Goal: Task Accomplishment & Management: Manage account settings

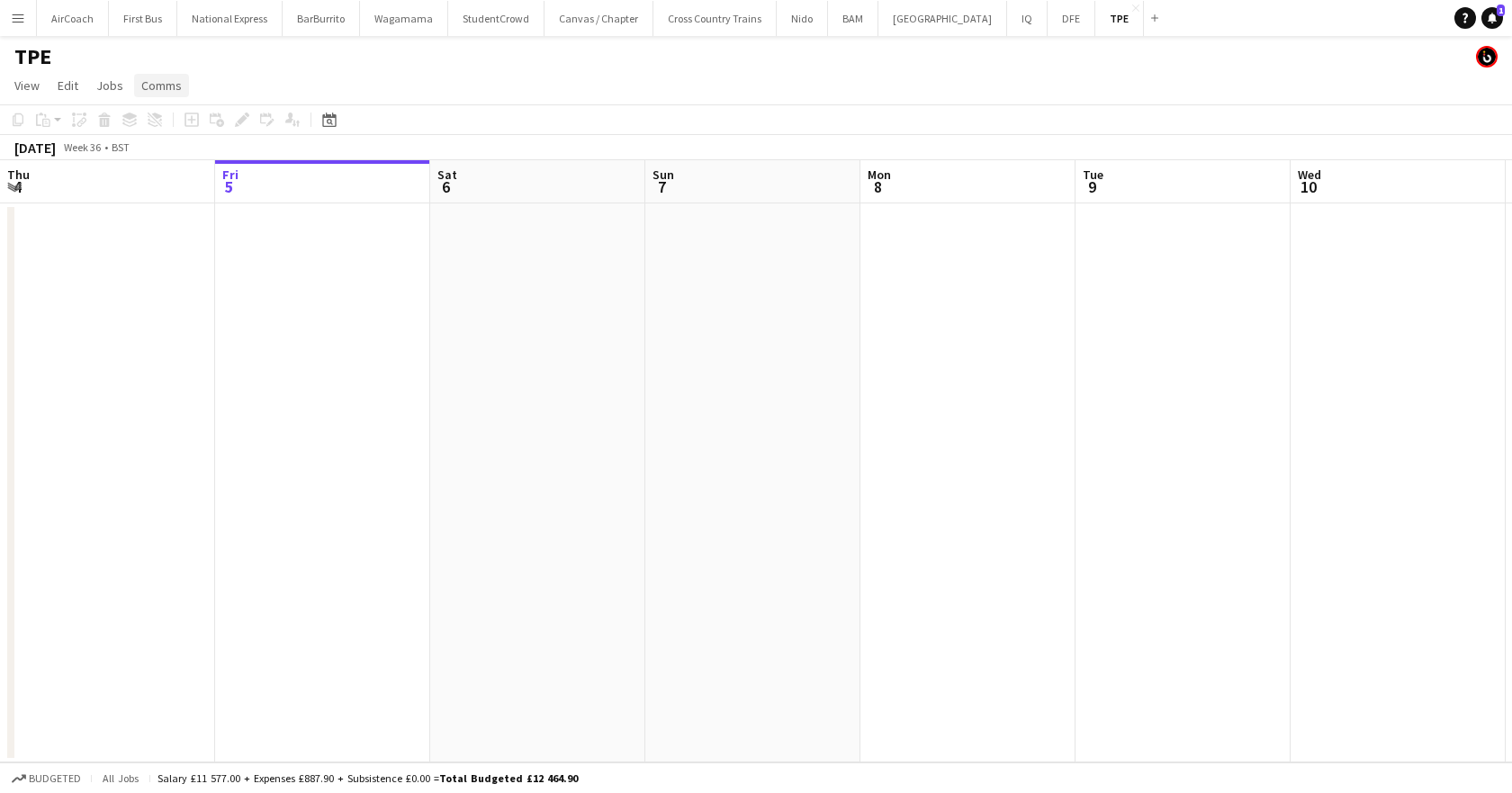
scroll to position [0, 672]
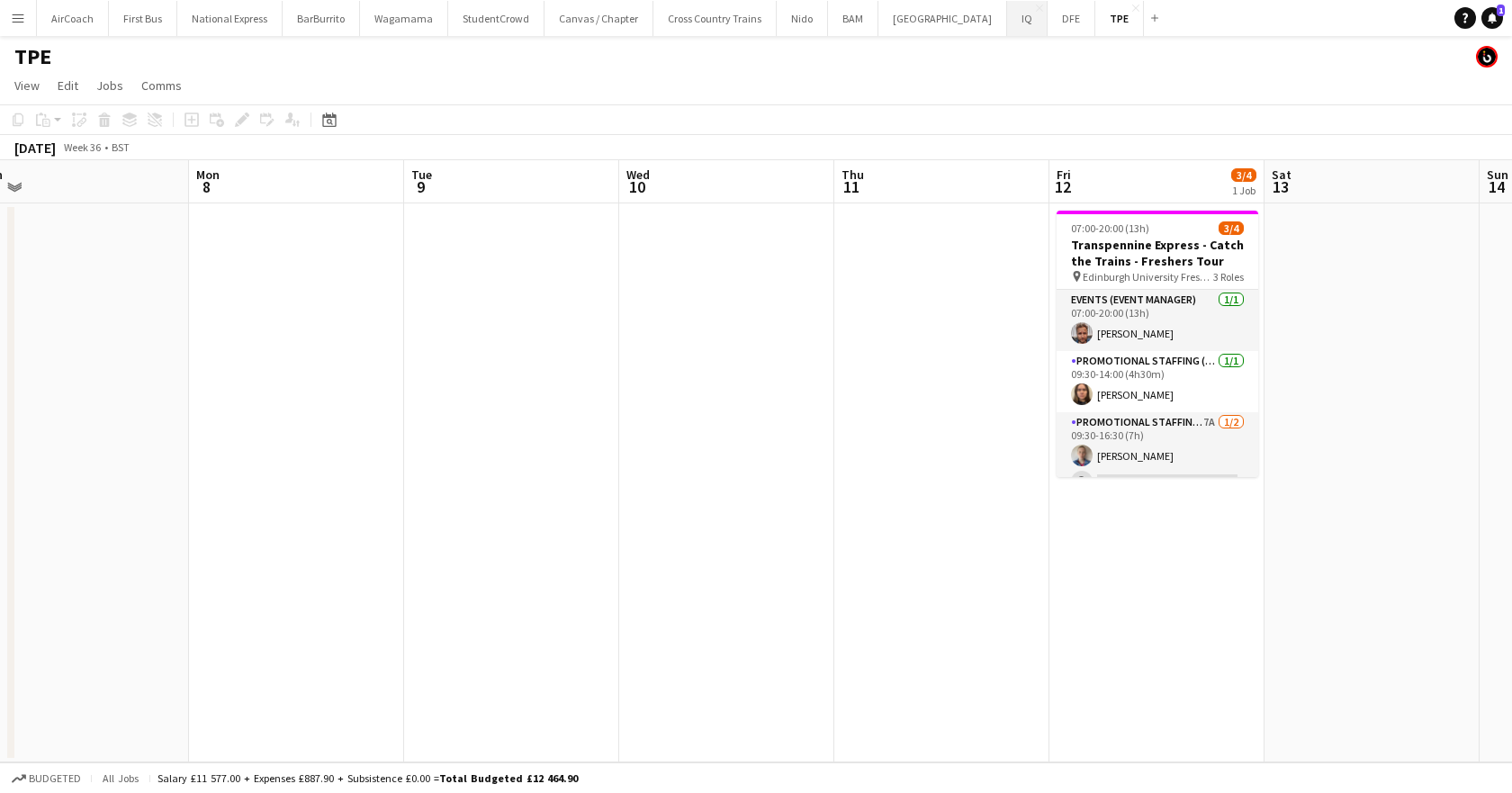
click at [1008, 27] on button "IQ Close" at bounding box center [1027, 19] width 40 height 36
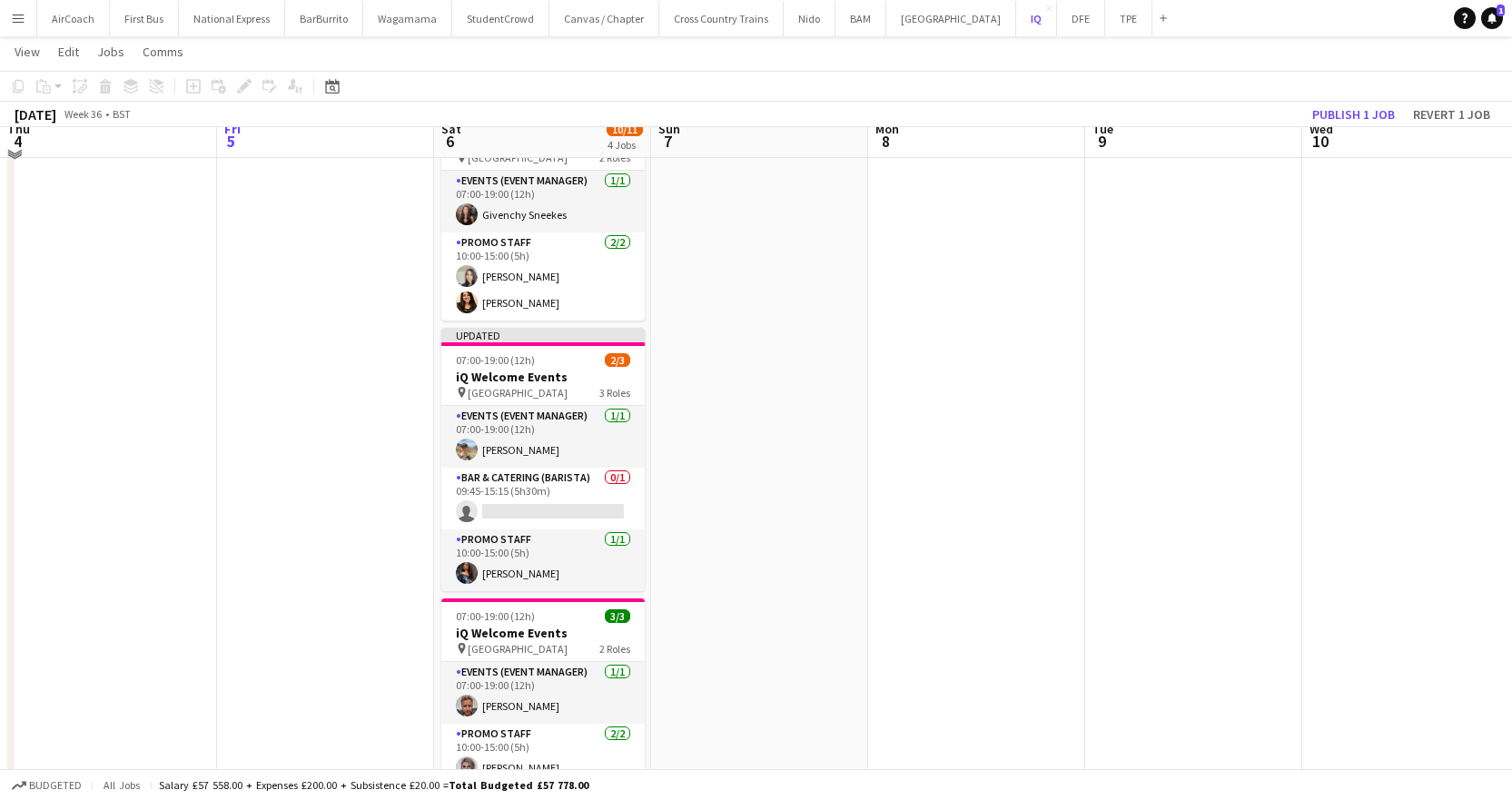
scroll to position [91, 0]
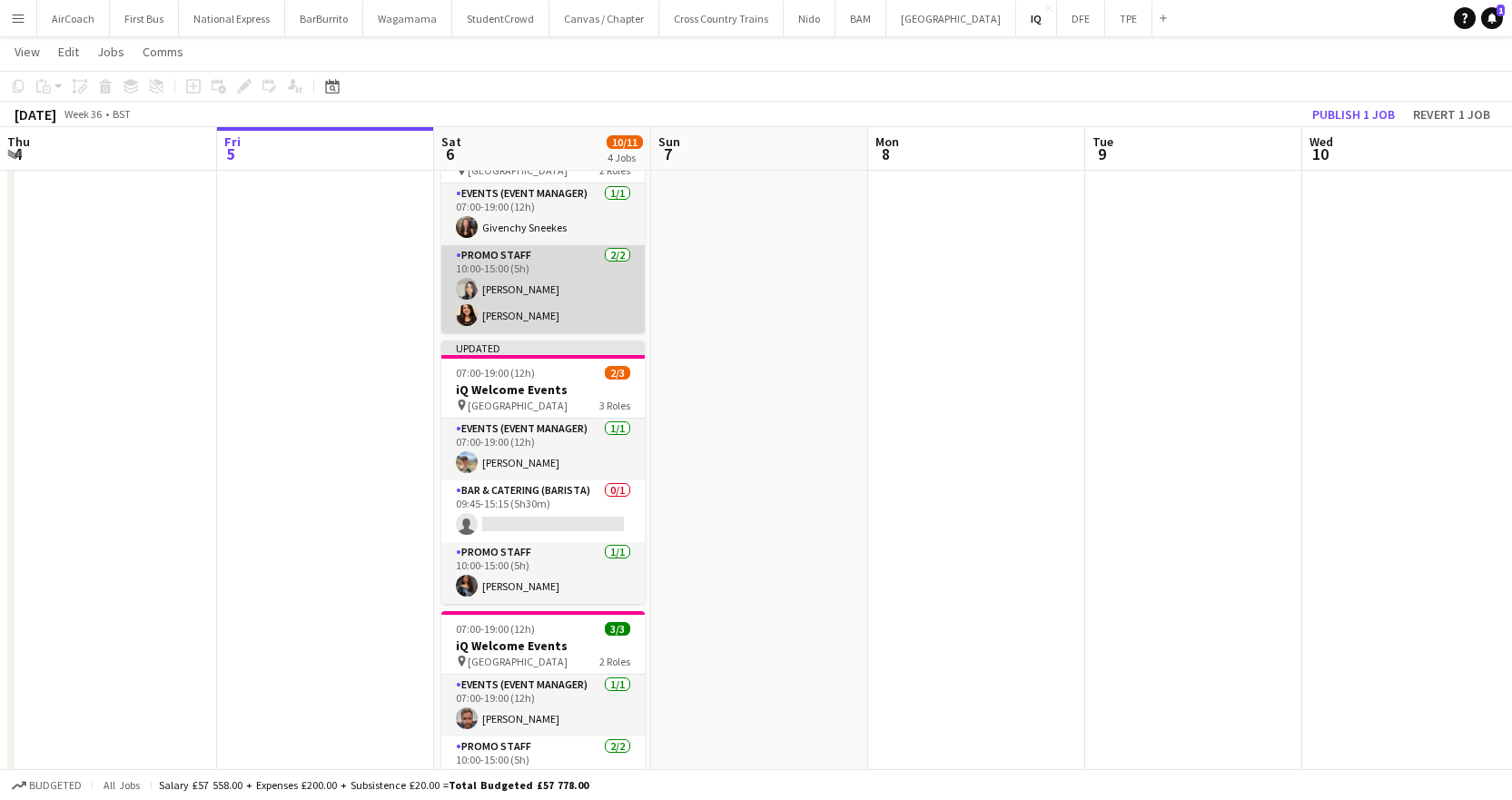
click at [531, 299] on app-card-role "Promo Staff [DATE] 10:00-15:00 (5h) [PERSON_NAME] [PERSON_NAME]" at bounding box center [544, 289] width 204 height 88
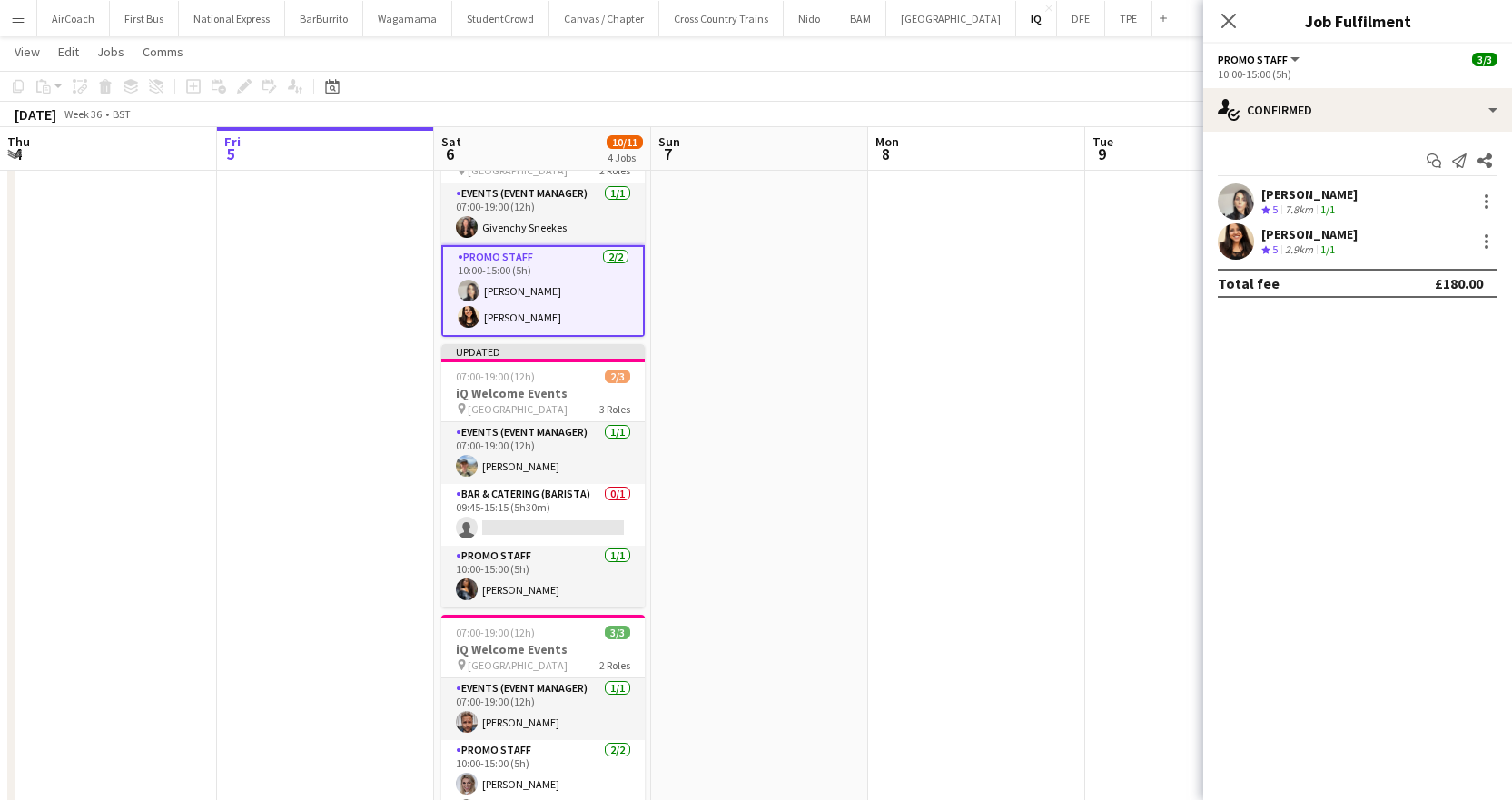
click at [1328, 201] on div "[PERSON_NAME]" at bounding box center [1309, 193] width 96 height 16
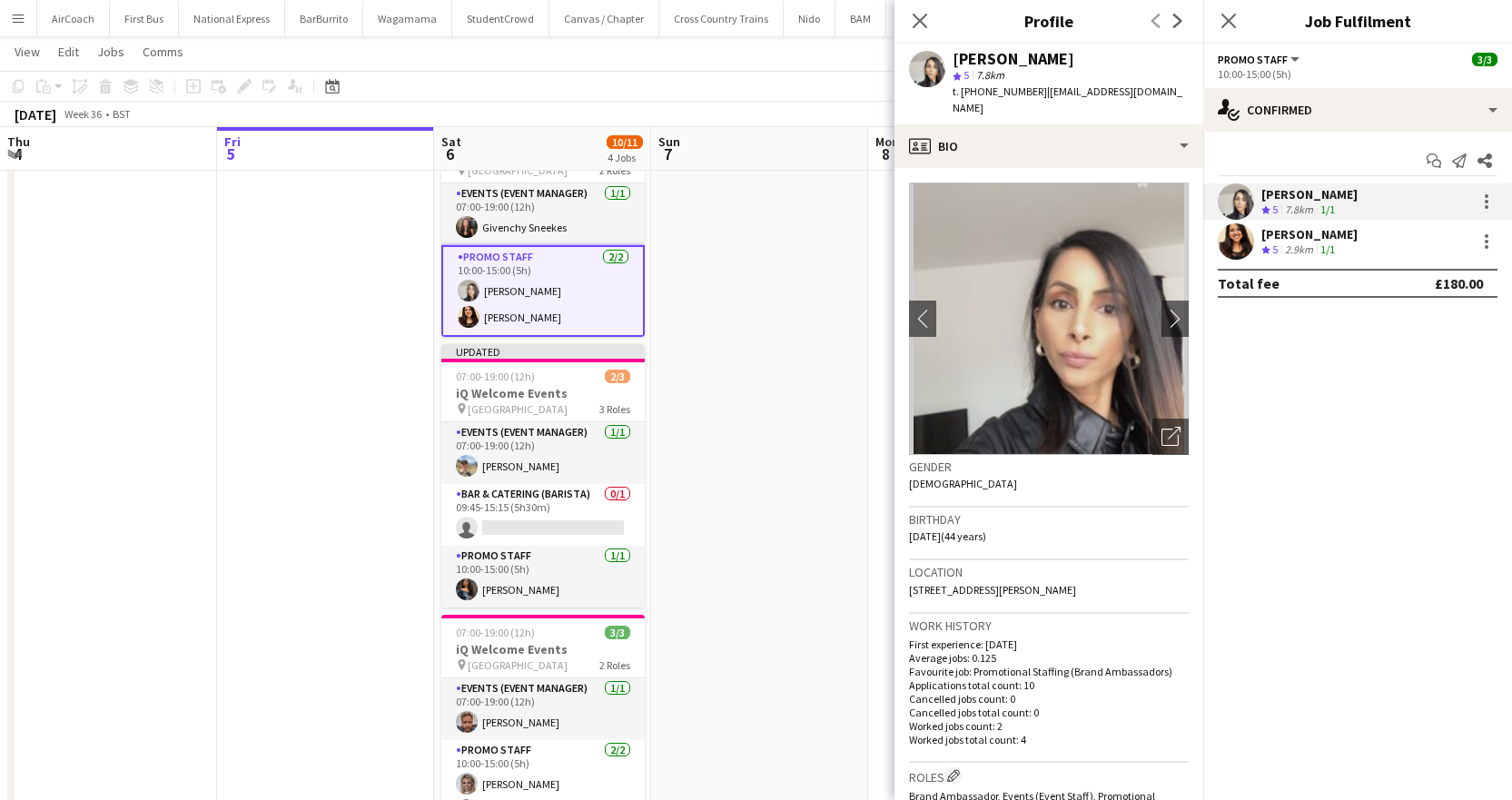
drag, startPoint x: 1037, startPoint y: 88, endPoint x: 1168, endPoint y: 92, distance: 131.1
click at [1168, 92] on div "[PERSON_NAME] star 5 7.8km t. [PHONE_NUMBER] | [EMAIL_ADDRESS][DOMAIN_NAME]" at bounding box center [1049, 84] width 309 height 81
click at [1165, 84] on div "[PERSON_NAME] star 5 7.8km t. [PHONE_NUMBER] | [EMAIL_ADDRESS][DOMAIN_NAME]" at bounding box center [1049, 84] width 309 height 81
drag, startPoint x: 1160, startPoint y: 96, endPoint x: 1038, endPoint y: 104, distance: 122.3
click at [1038, 104] on div "[PERSON_NAME] star 5 7.8km t. [PHONE_NUMBER] | [EMAIL_ADDRESS][DOMAIN_NAME]" at bounding box center [1049, 84] width 309 height 81
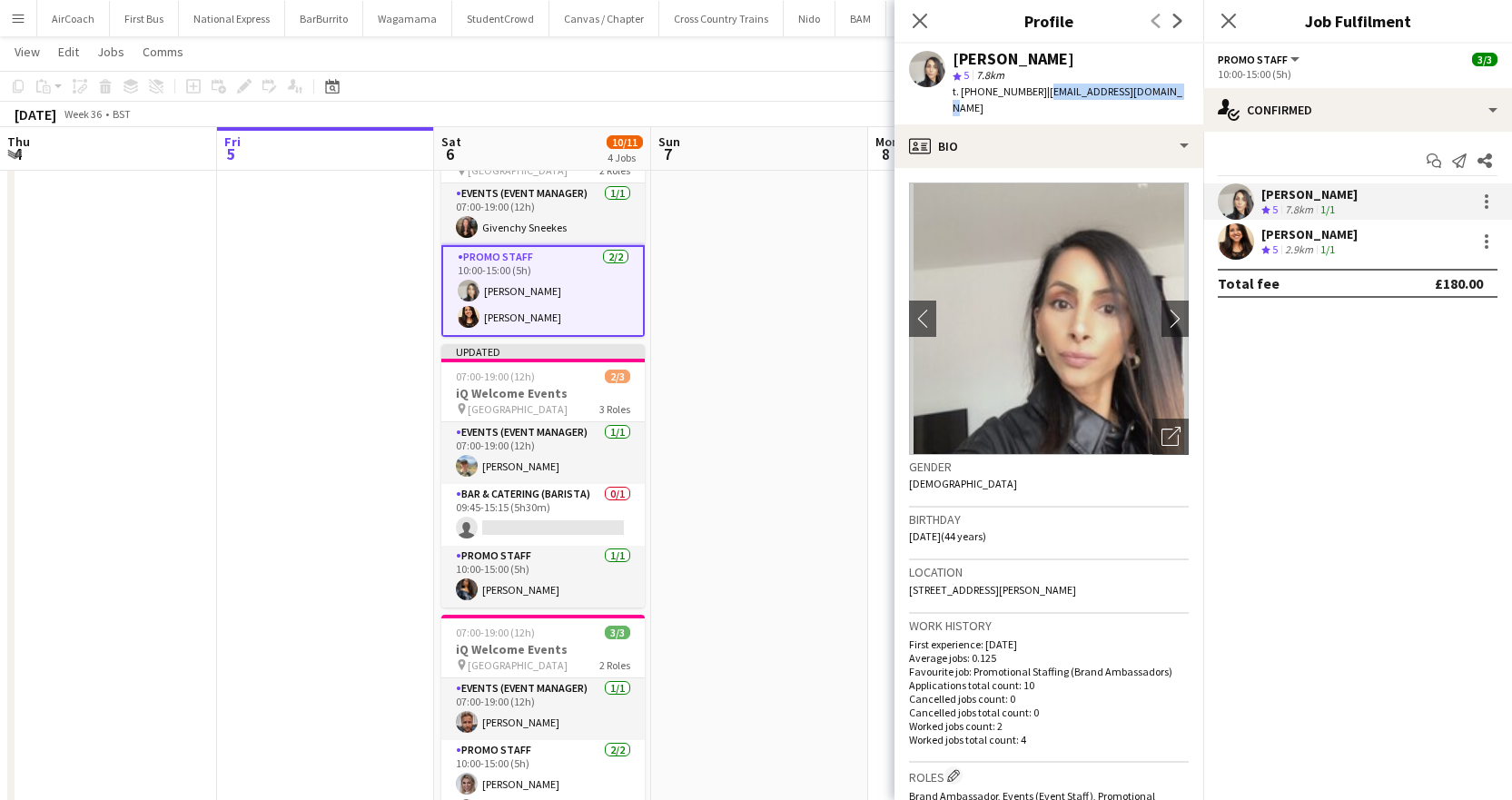
copy span "[EMAIL_ADDRESS][DOMAIN_NAME]"
click at [512, 316] on app-card-role "Promo Staff [DATE] 10:00-15:00 (5h) [PERSON_NAME] [PERSON_NAME]" at bounding box center [544, 291] width 204 height 92
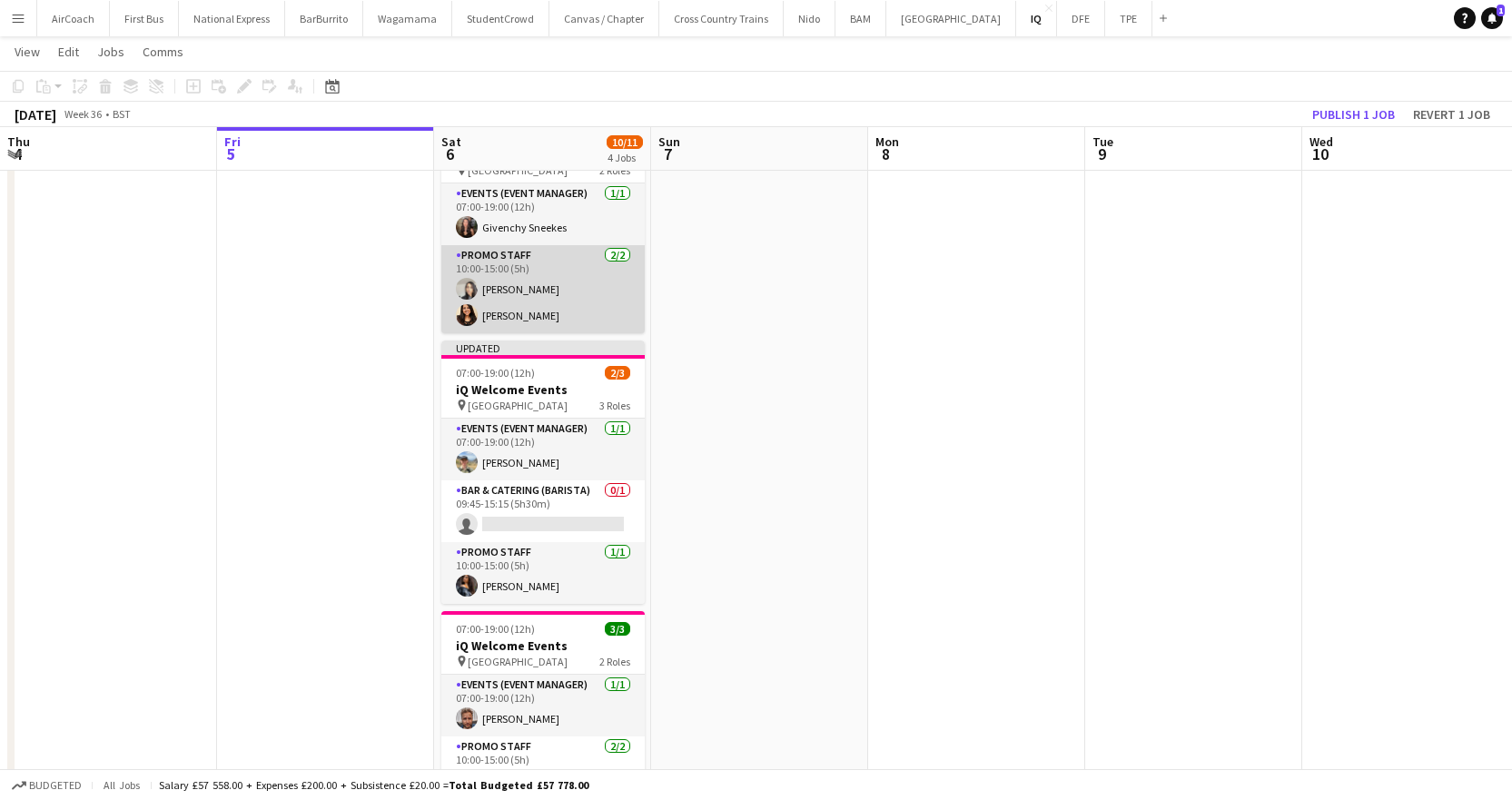
click at [527, 311] on app-card-role "Promo Staff [DATE] 10:00-15:00 (5h) [PERSON_NAME] [PERSON_NAME]" at bounding box center [544, 289] width 204 height 88
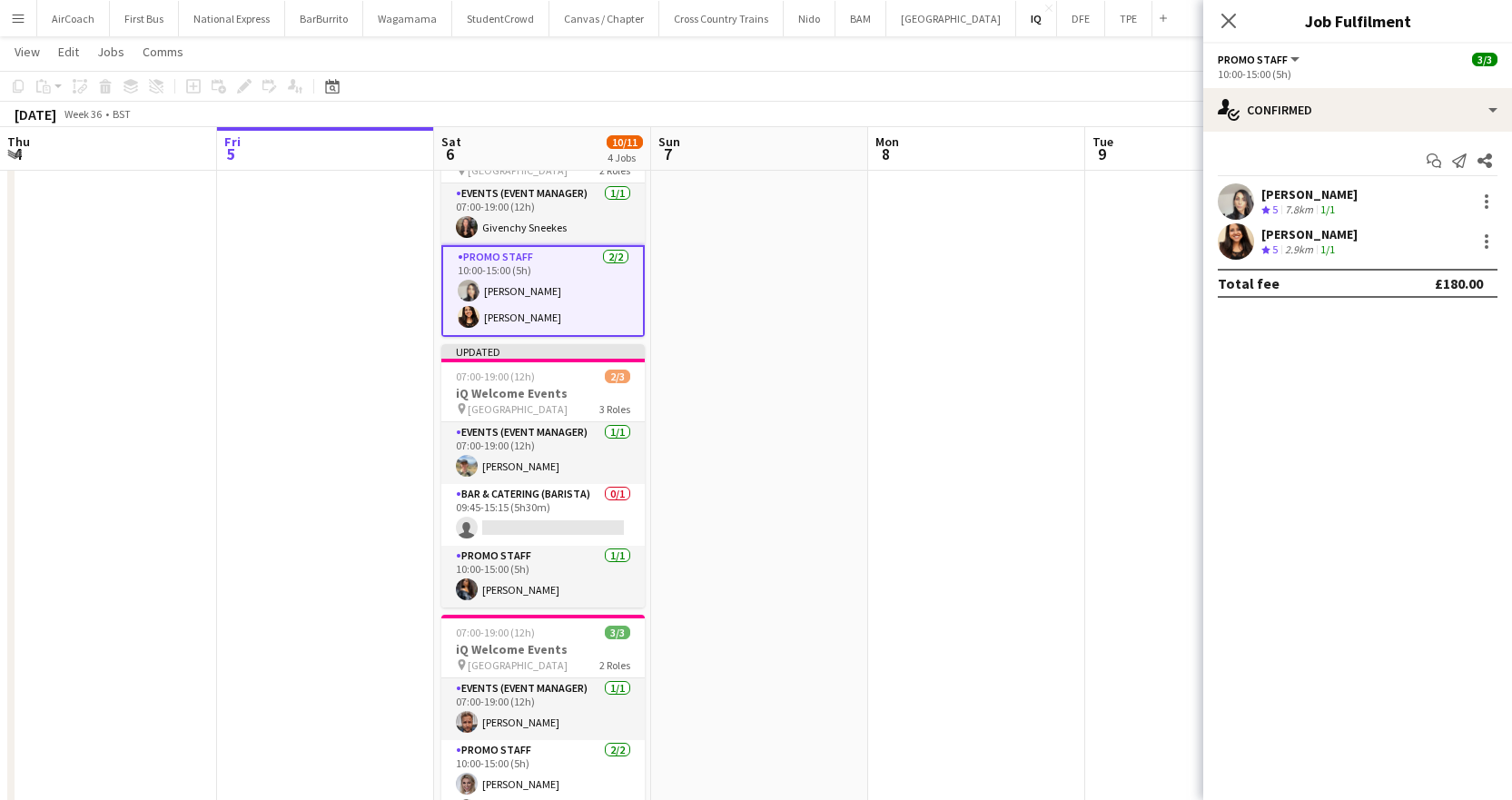
click at [1307, 246] on div "2.9km" at bounding box center [1300, 250] width 36 height 15
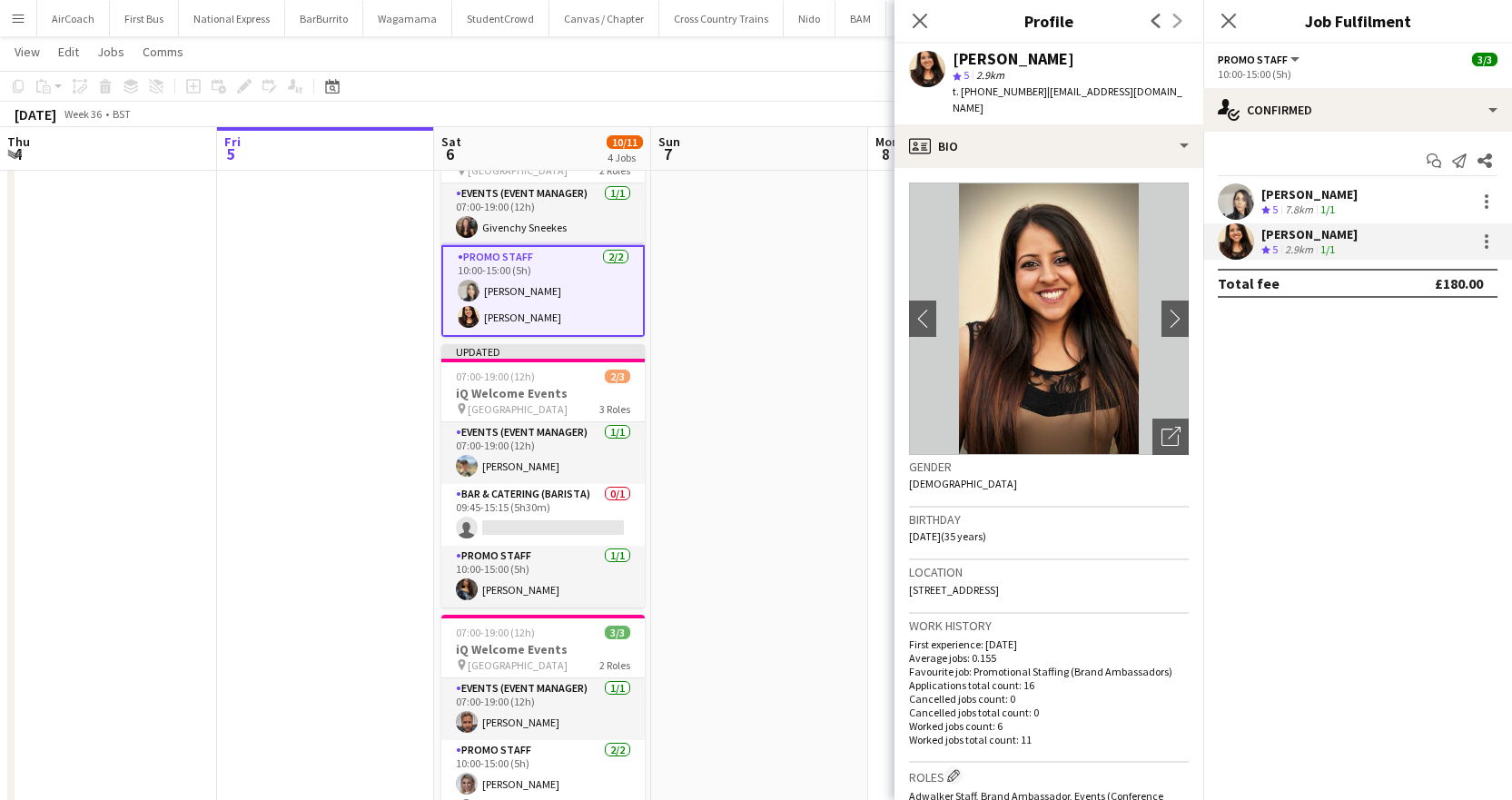
drag, startPoint x: 1037, startPoint y: 88, endPoint x: 1183, endPoint y: 91, distance: 146.0
click at [1183, 91] on div "[PERSON_NAME] star 5 2.9km t. [PHONE_NUMBER] | [EMAIL_ADDRESS][DOMAIN_NAME]" at bounding box center [1049, 84] width 309 height 81
copy span "[EMAIL_ADDRESS][DOMAIN_NAME]"
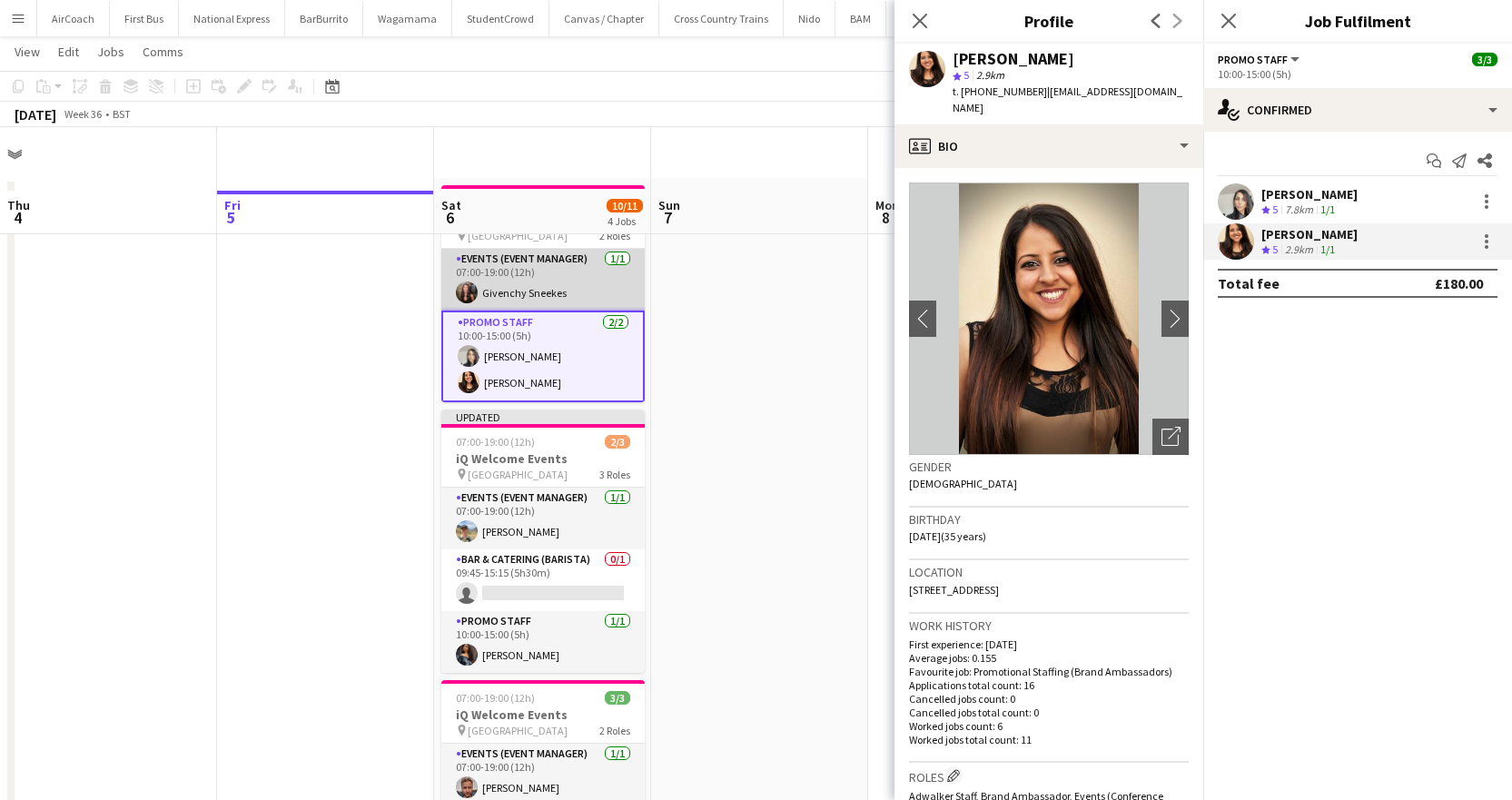
scroll to position [0, 0]
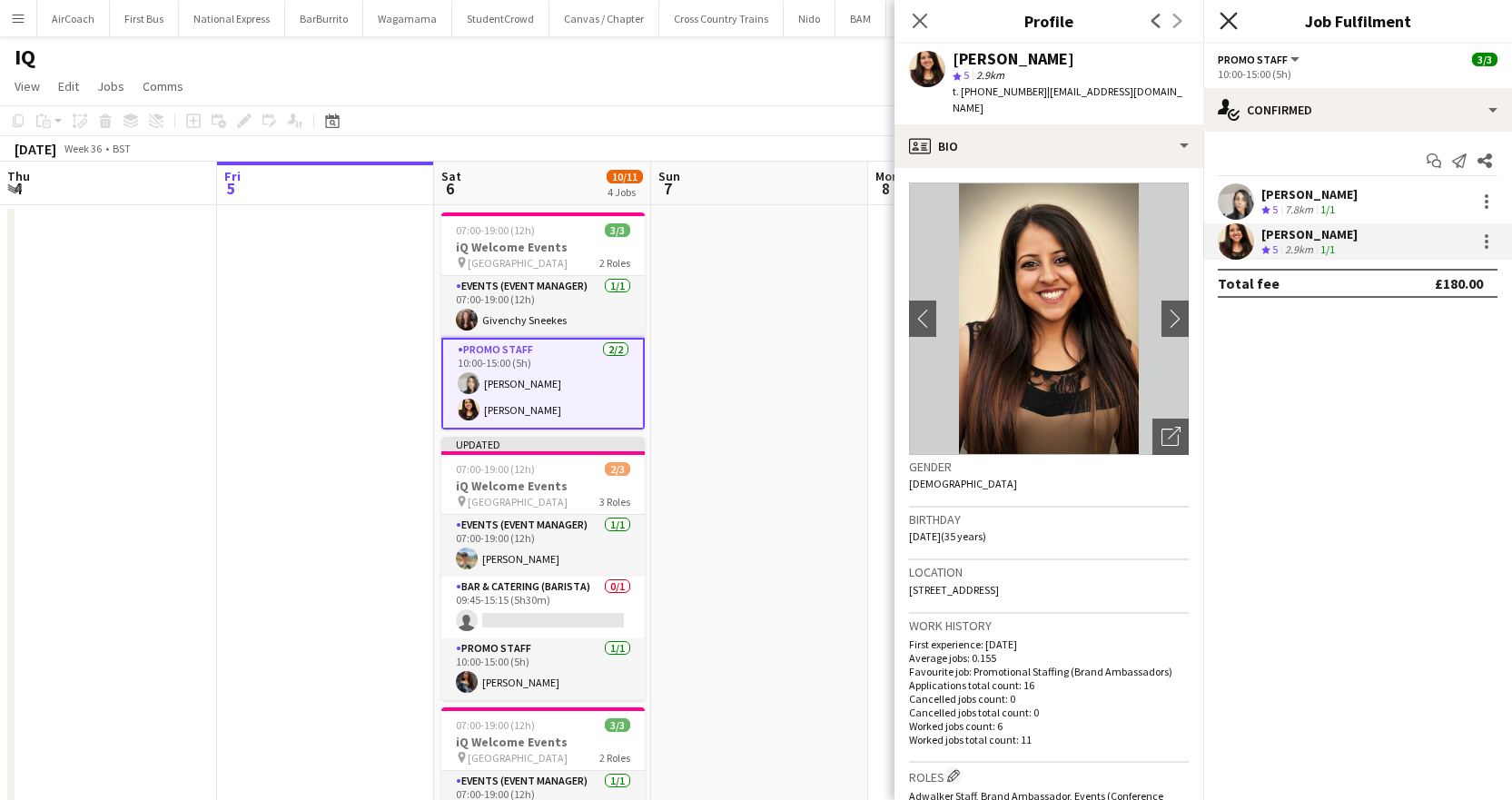
click at [1223, 14] on icon at bounding box center [1228, 21] width 17 height 17
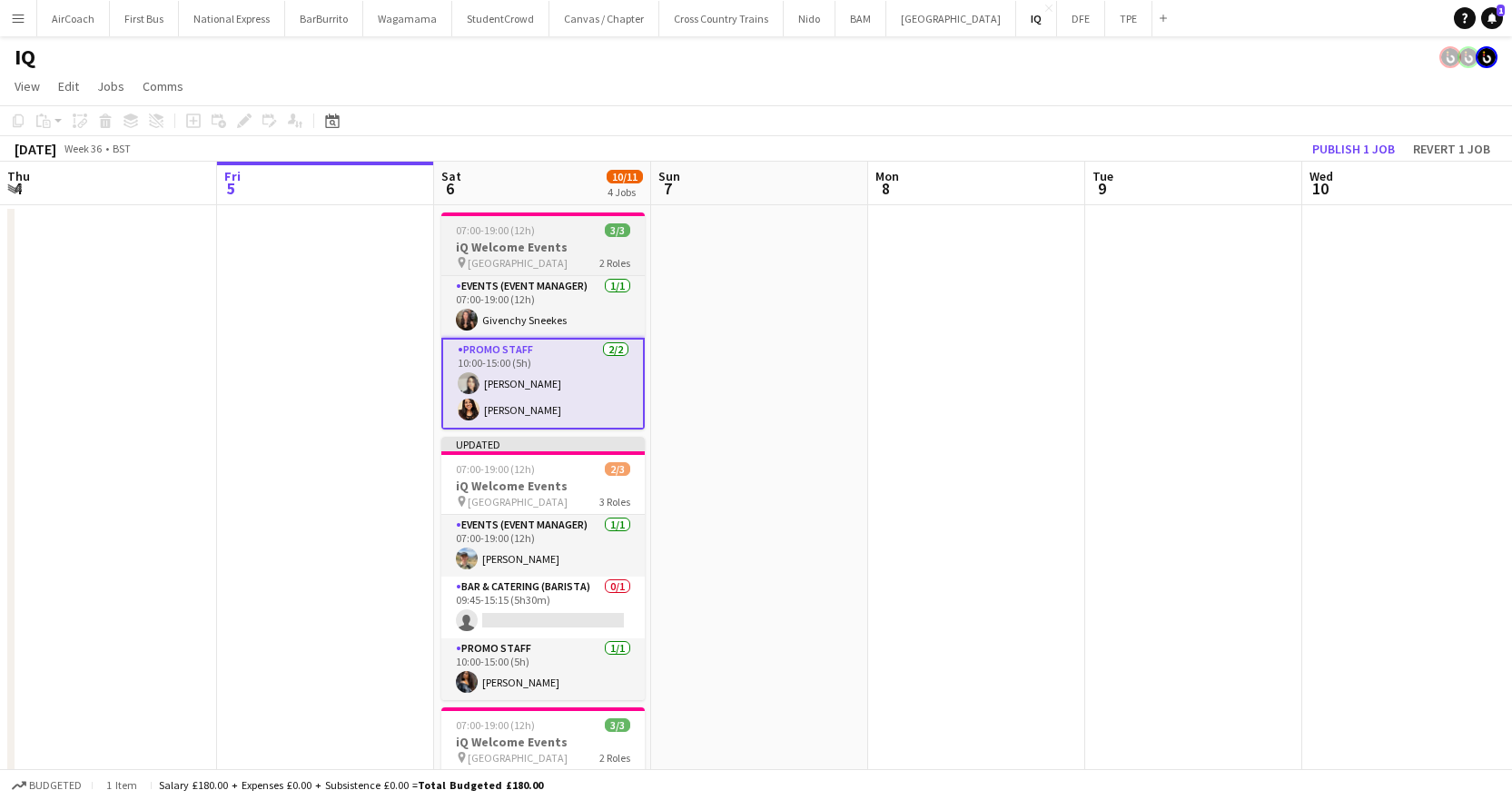
click at [521, 215] on div at bounding box center [544, 214] width 204 height 4
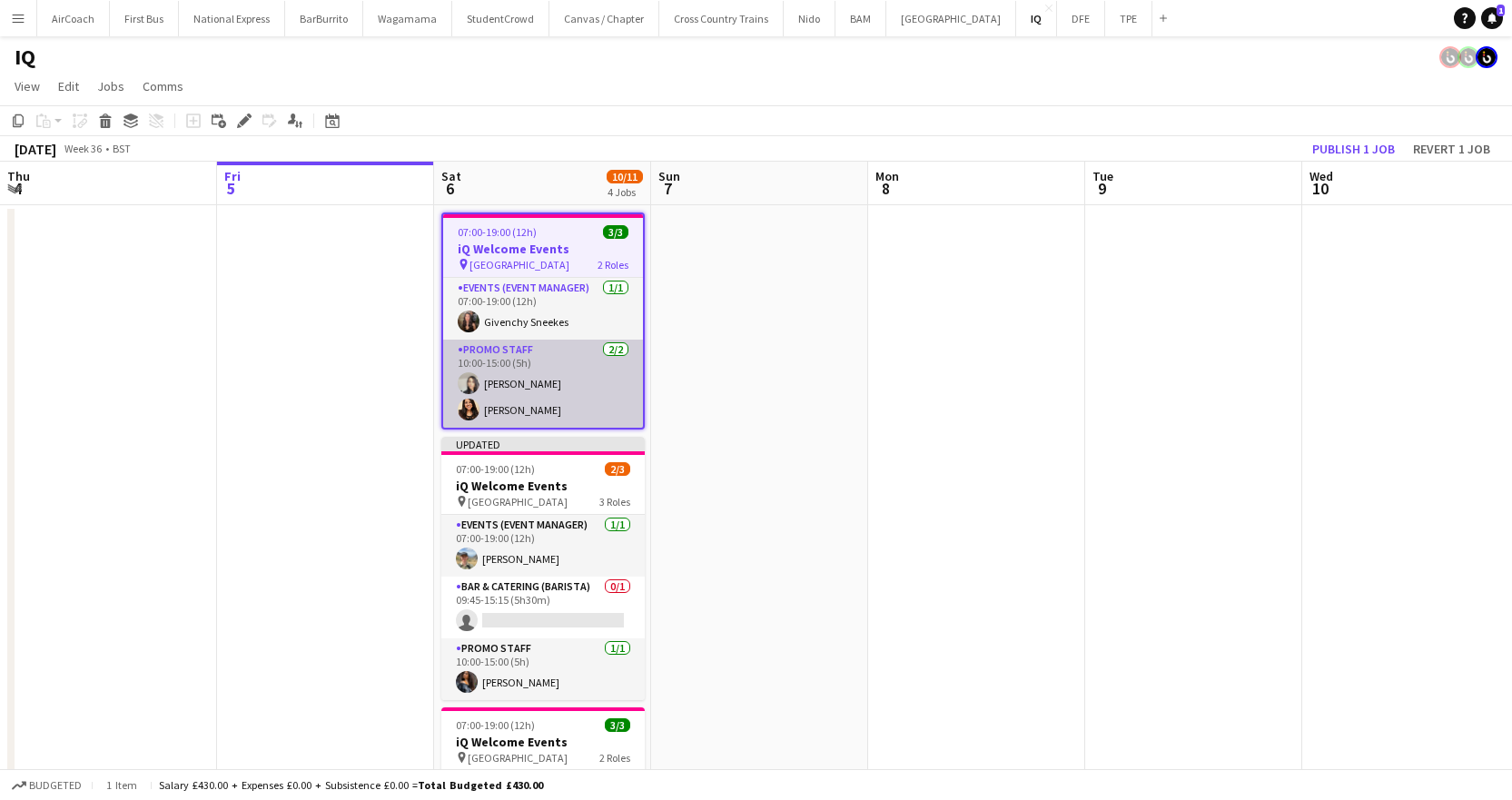
click at [545, 372] on app-card-role "Promo Staff [DATE] 10:00-15:00 (5h) [PERSON_NAME] [PERSON_NAME]" at bounding box center [544, 383] width 200 height 88
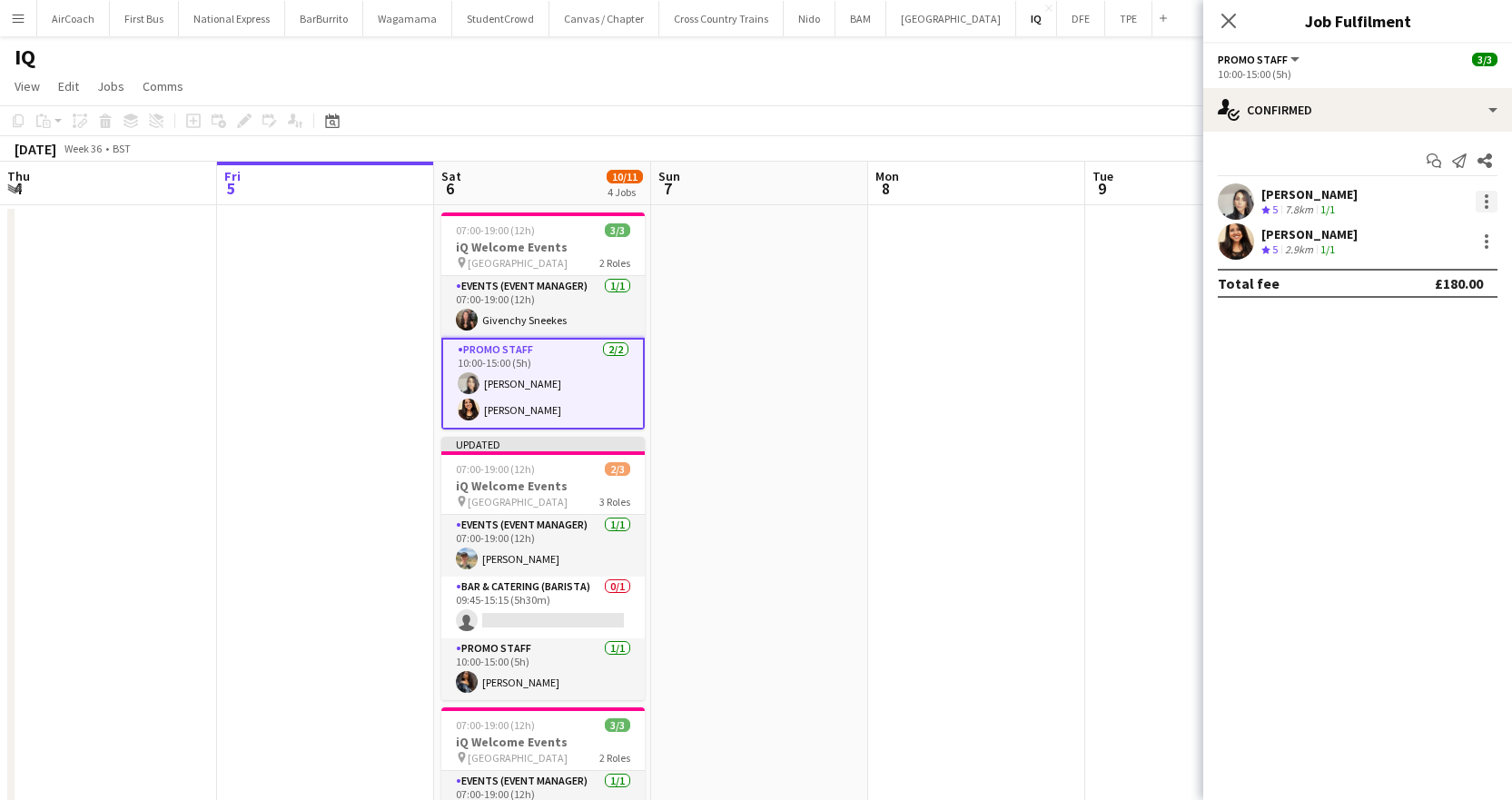
click at [1492, 200] on div at bounding box center [1487, 201] width 22 height 22
click at [1297, 415] on div at bounding box center [756, 400] width 1512 height 800
drag, startPoint x: 844, startPoint y: 392, endPoint x: 738, endPoint y: 368, distance: 108.7
click at [827, 392] on app-calendar-viewport "Tue 2 Wed 3 Thu 4 Fri 5 Sat 6 10/11 4 Jobs Sun 7 Mon 8 Tue 9 Wed 10 Thu 11 Fri …" at bounding box center [756, 721] width 1512 height 1120
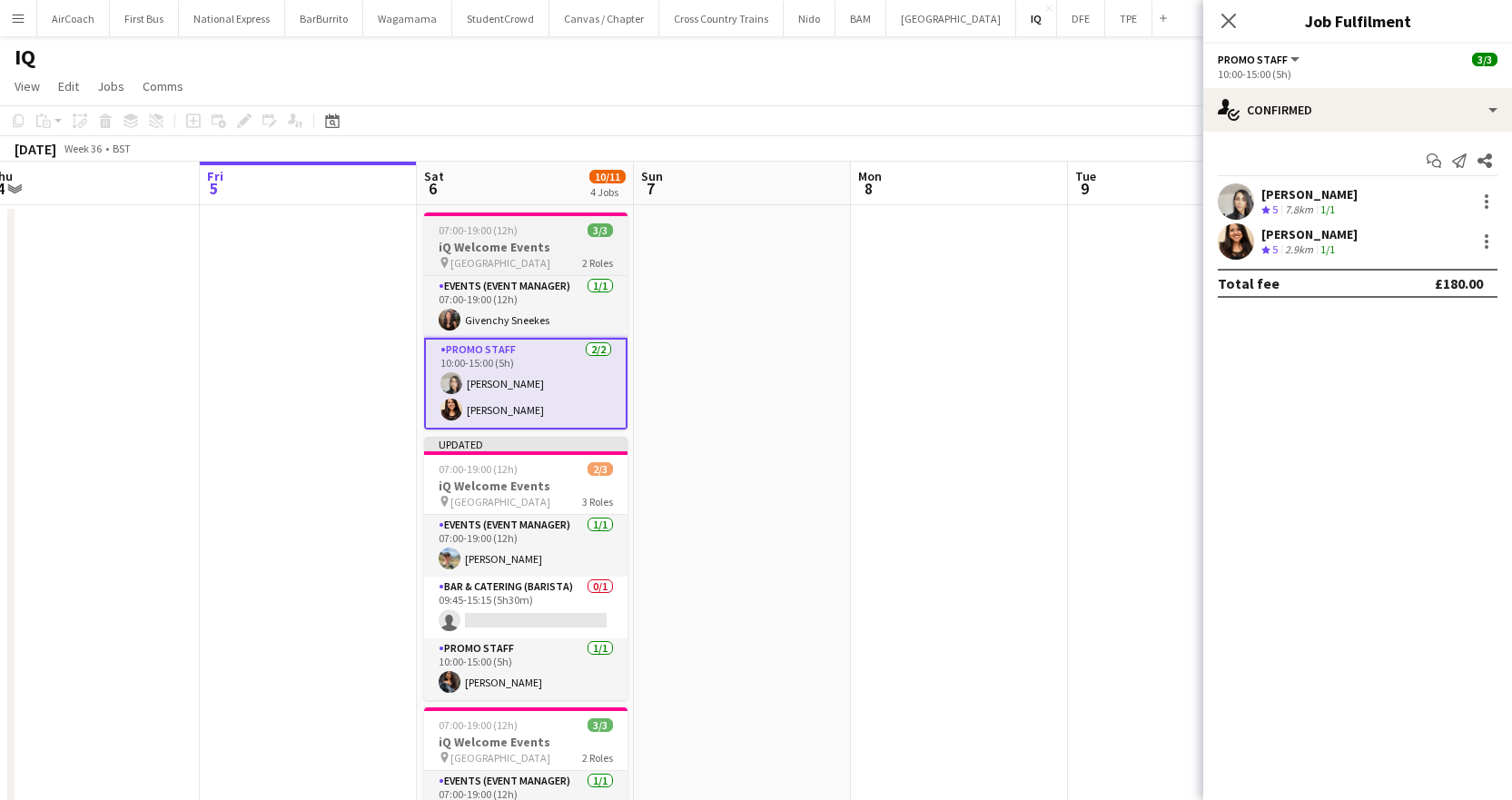
click at [471, 216] on app-calendar-viewport "Tue 2 Wed 3 Thu 4 Fri 5 Sat 6 10/11 4 Jobs Sun 7 Mon 8 Tue 9 Wed 10 Thu 11 Fri …" at bounding box center [756, 721] width 1512 height 1120
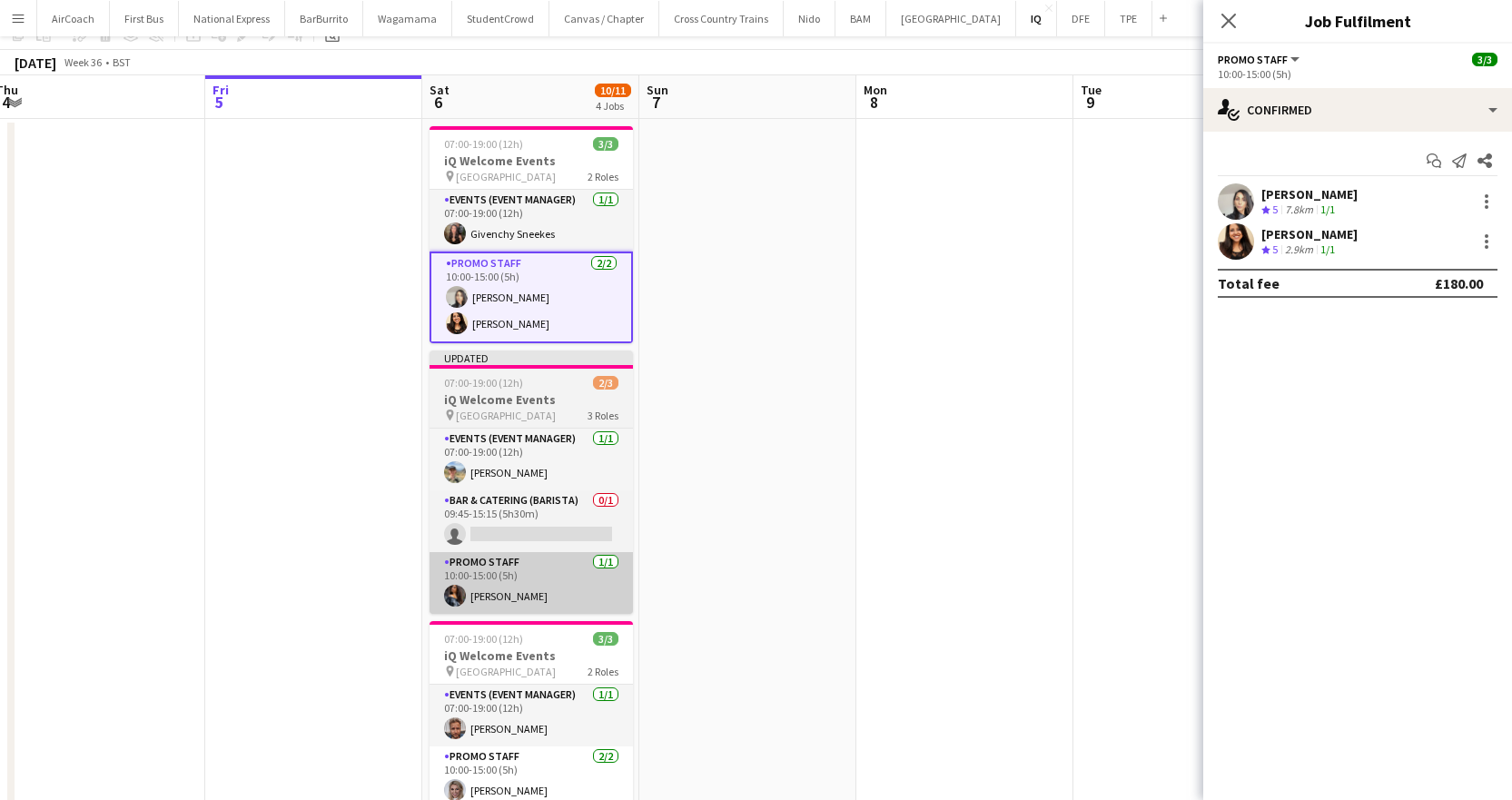
scroll to position [273, 0]
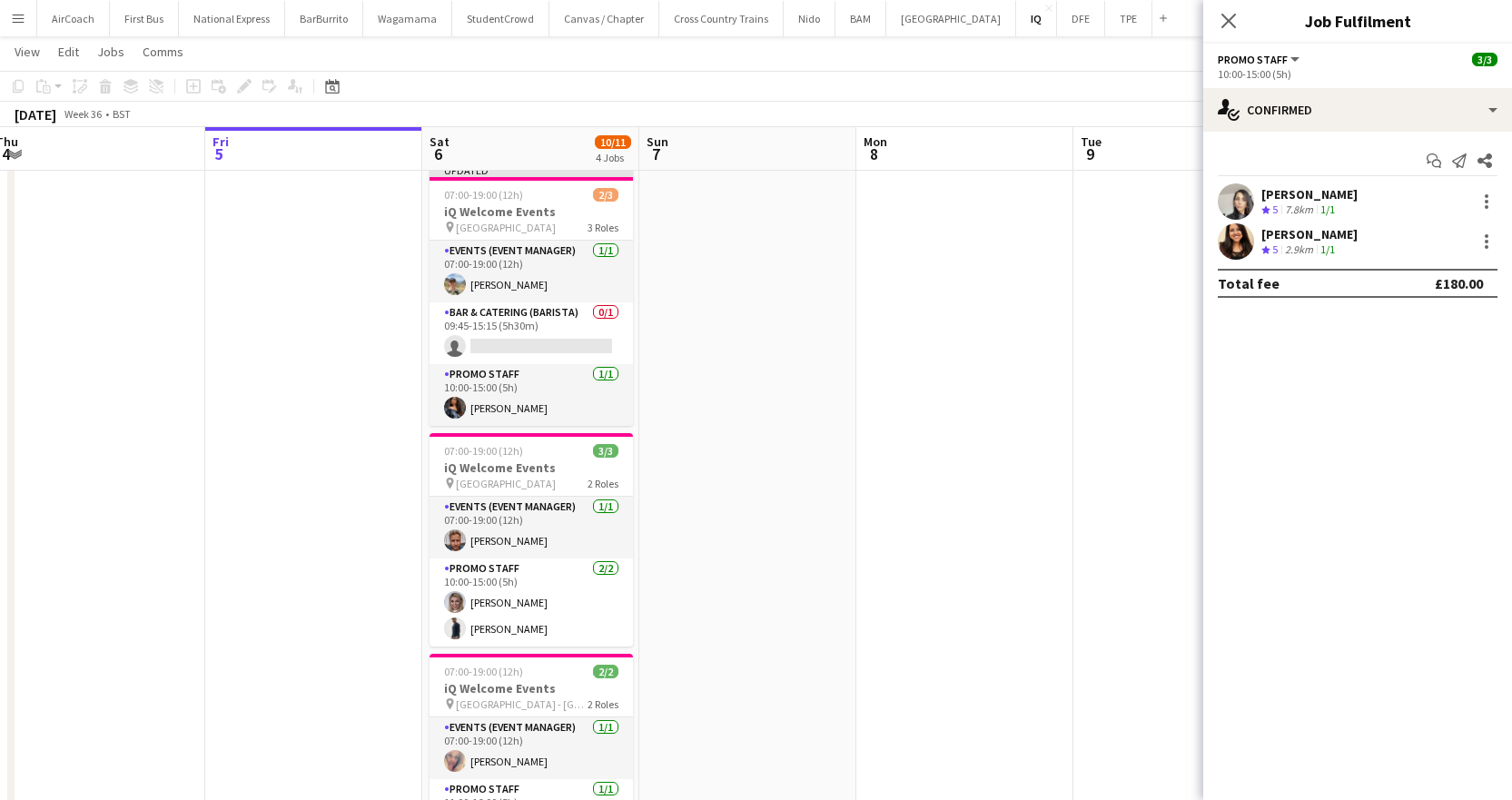
click at [397, 464] on app-date-cell at bounding box center [313, 469] width 217 height 1076
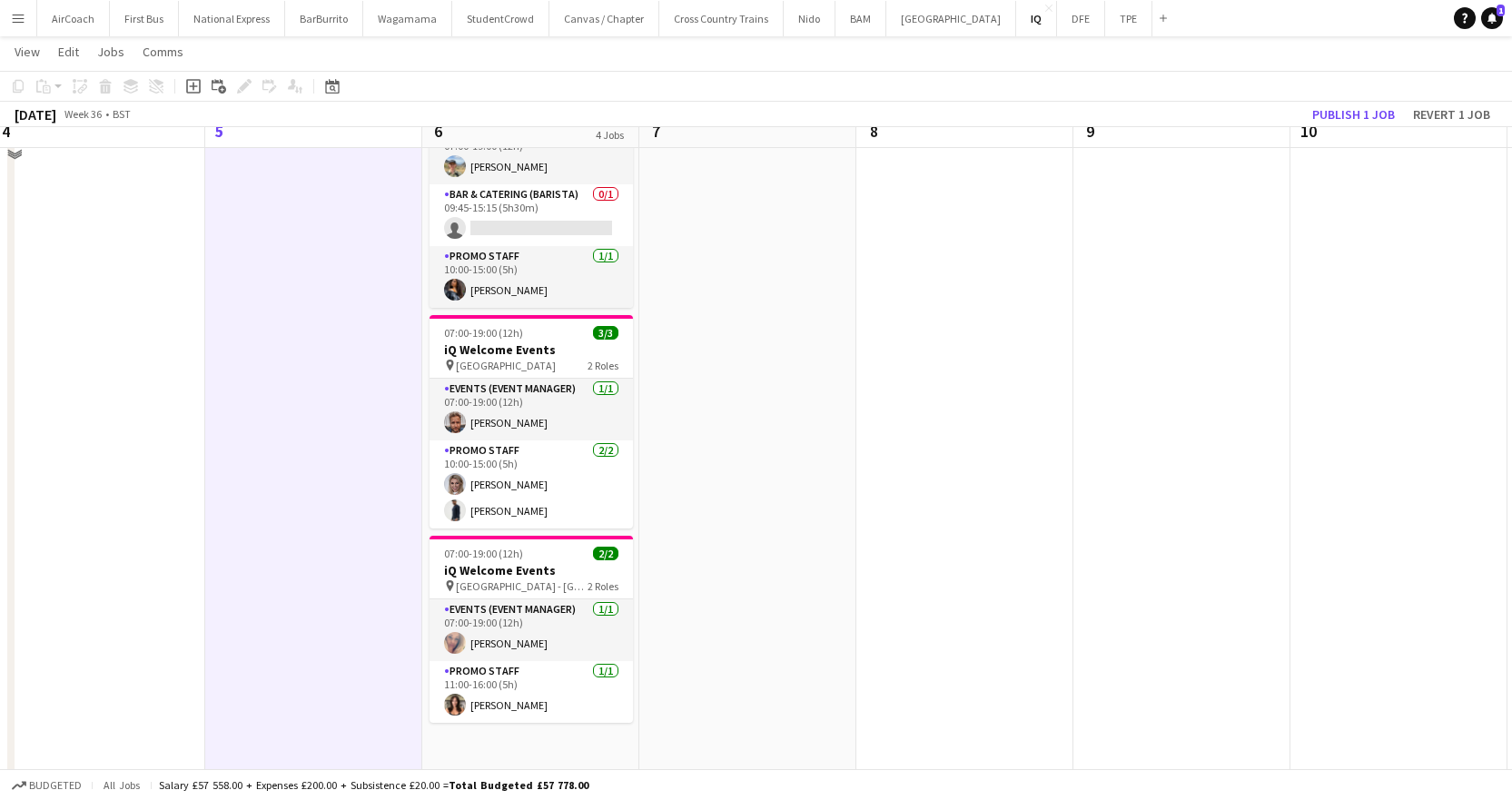
scroll to position [363, 0]
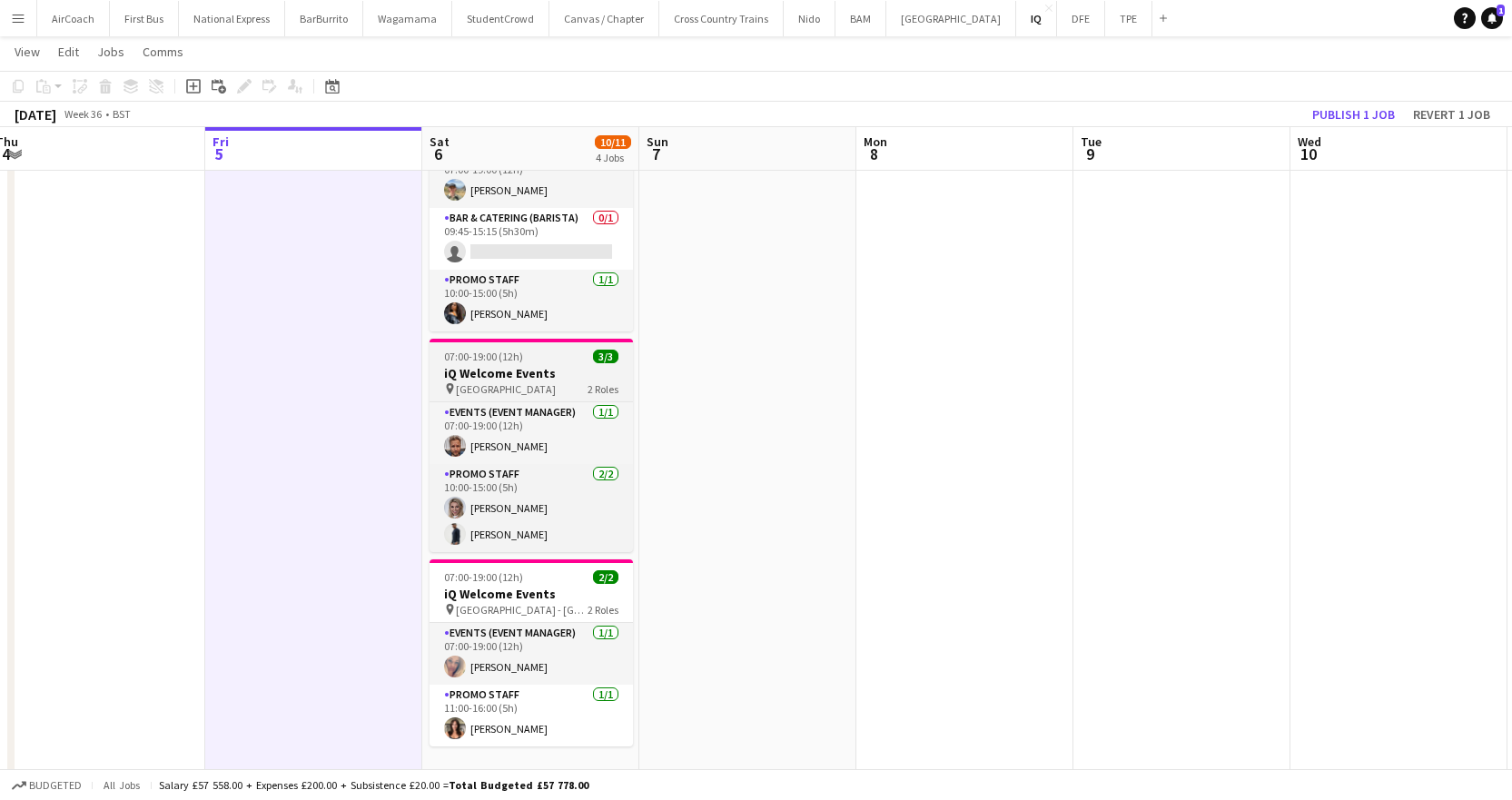
click at [503, 373] on h3 "iQ Welcome Events" at bounding box center [531, 373] width 204 height 16
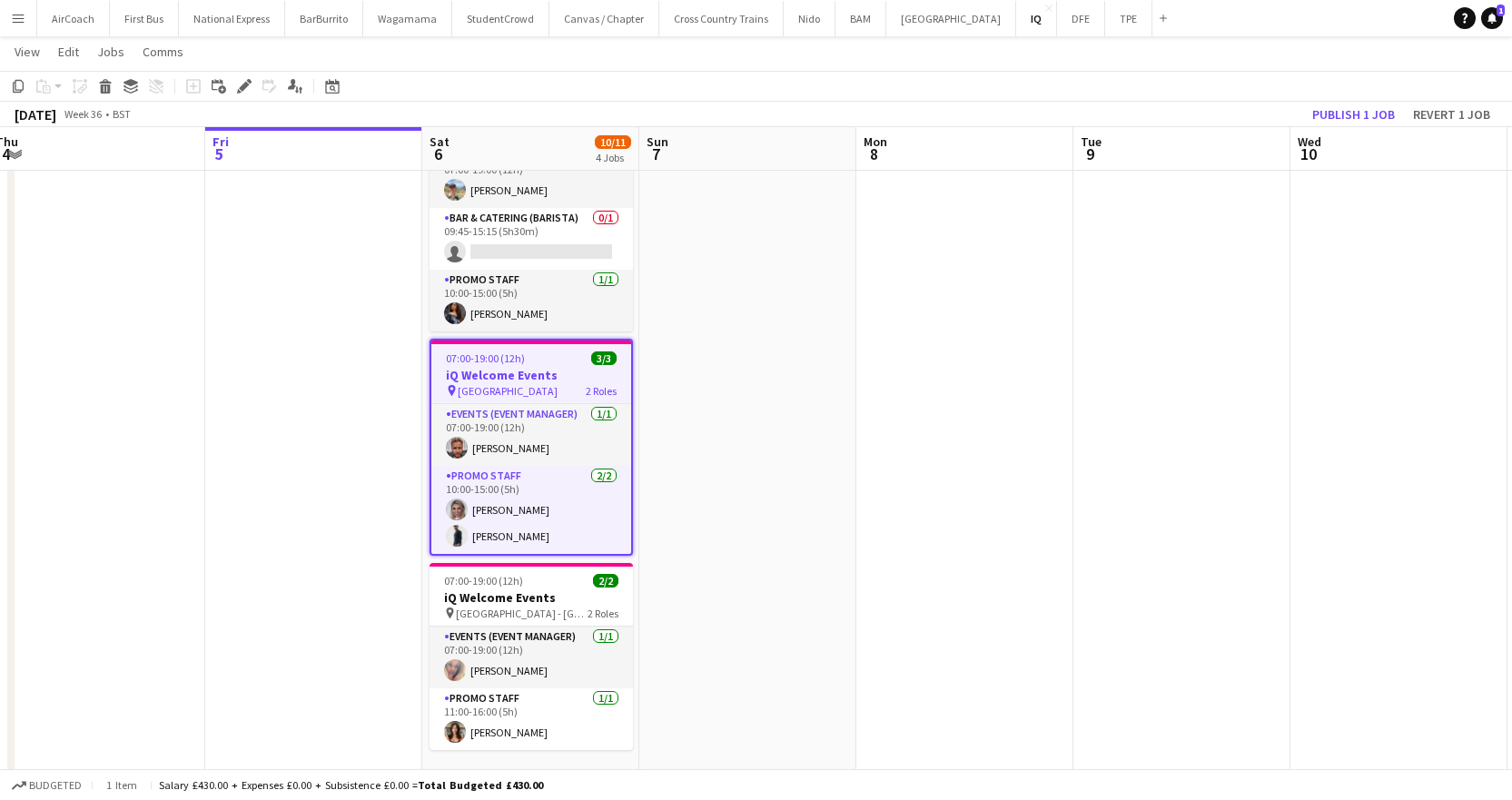
click at [494, 376] on h3 "iQ Welcome Events" at bounding box center [531, 375] width 200 height 16
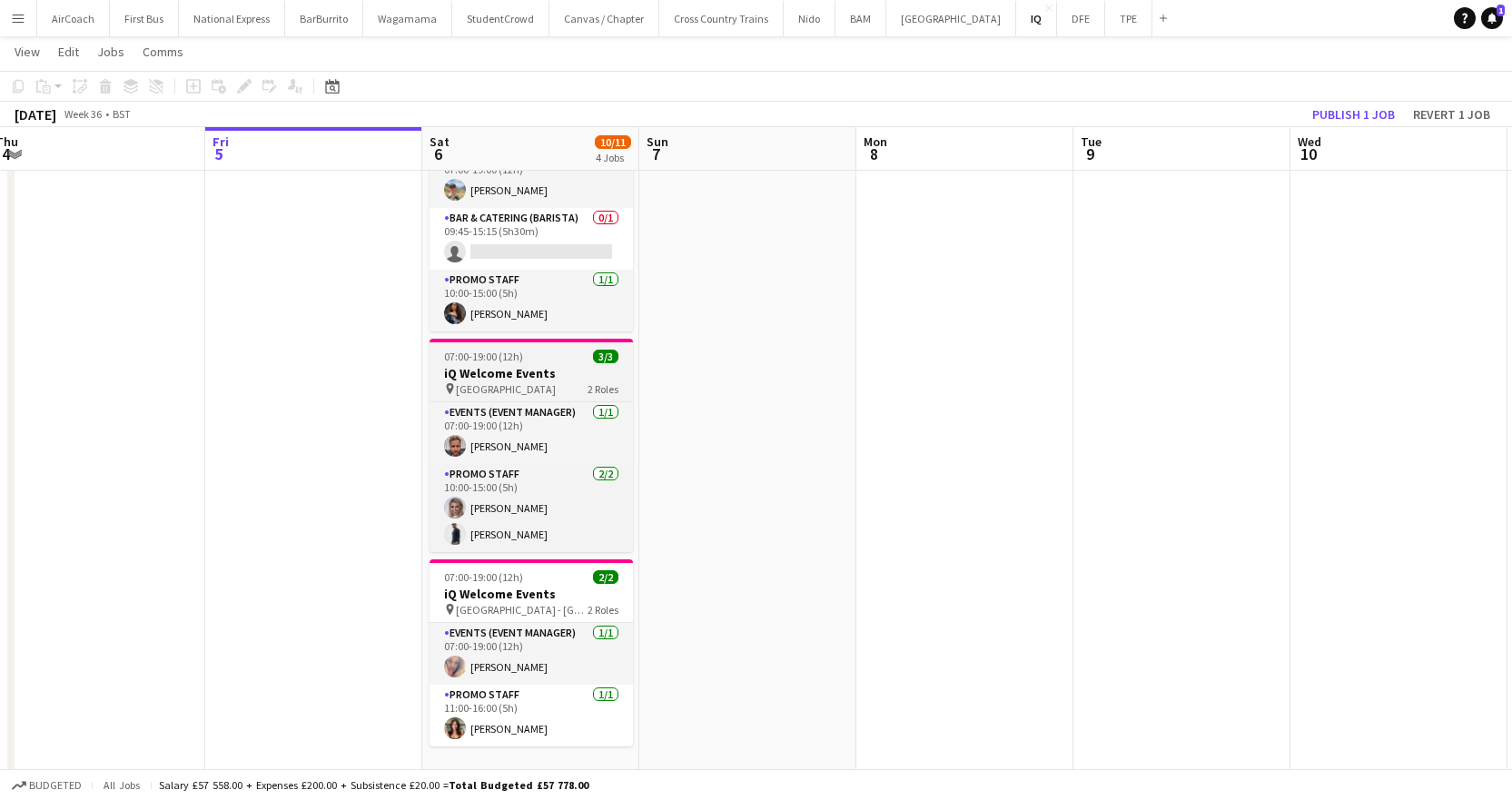
click at [493, 358] on span "07:00-19:00 (12h)" at bounding box center [484, 356] width 79 height 13
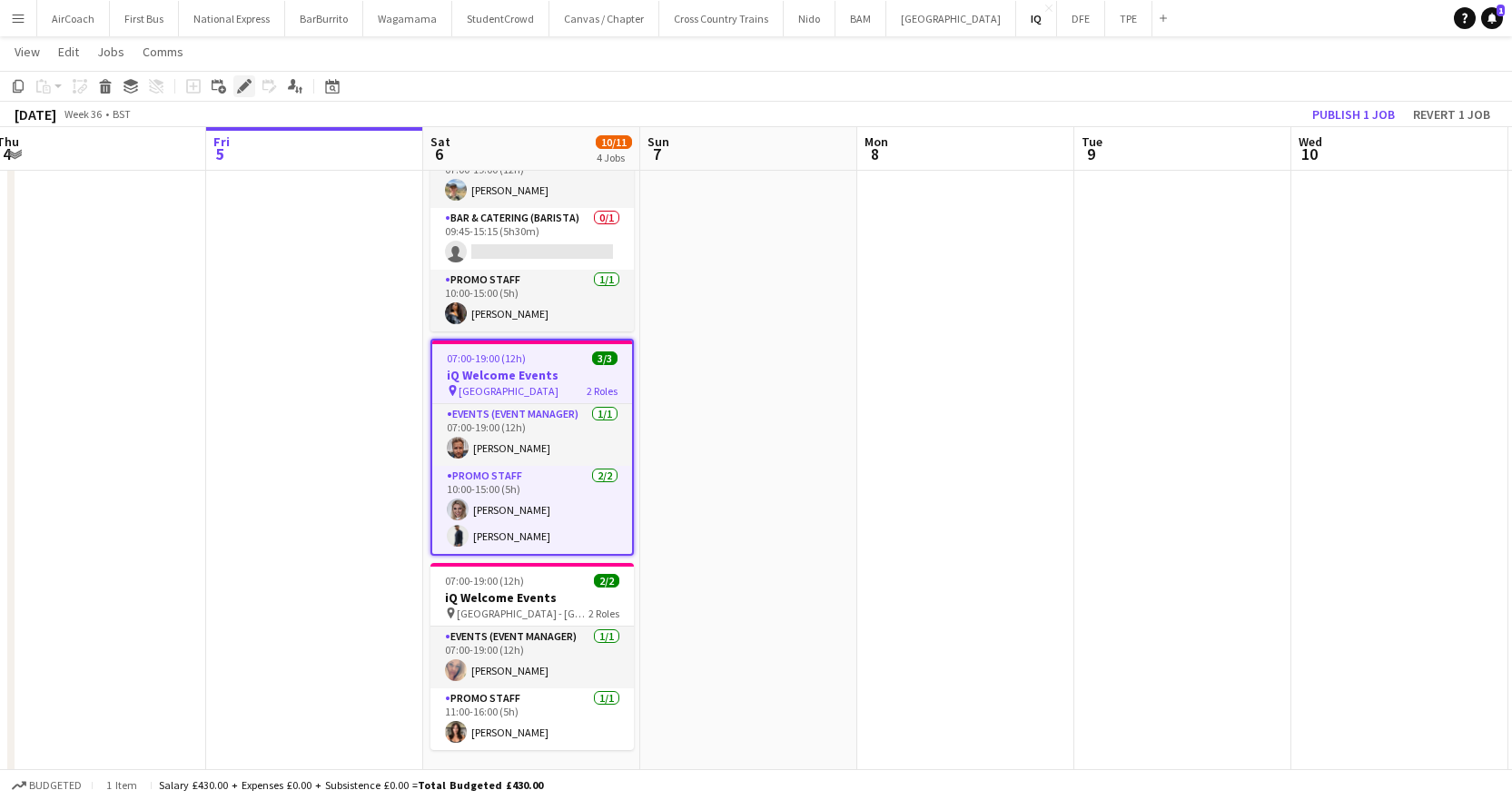
click at [245, 81] on icon "Edit" at bounding box center [244, 86] width 14 height 14
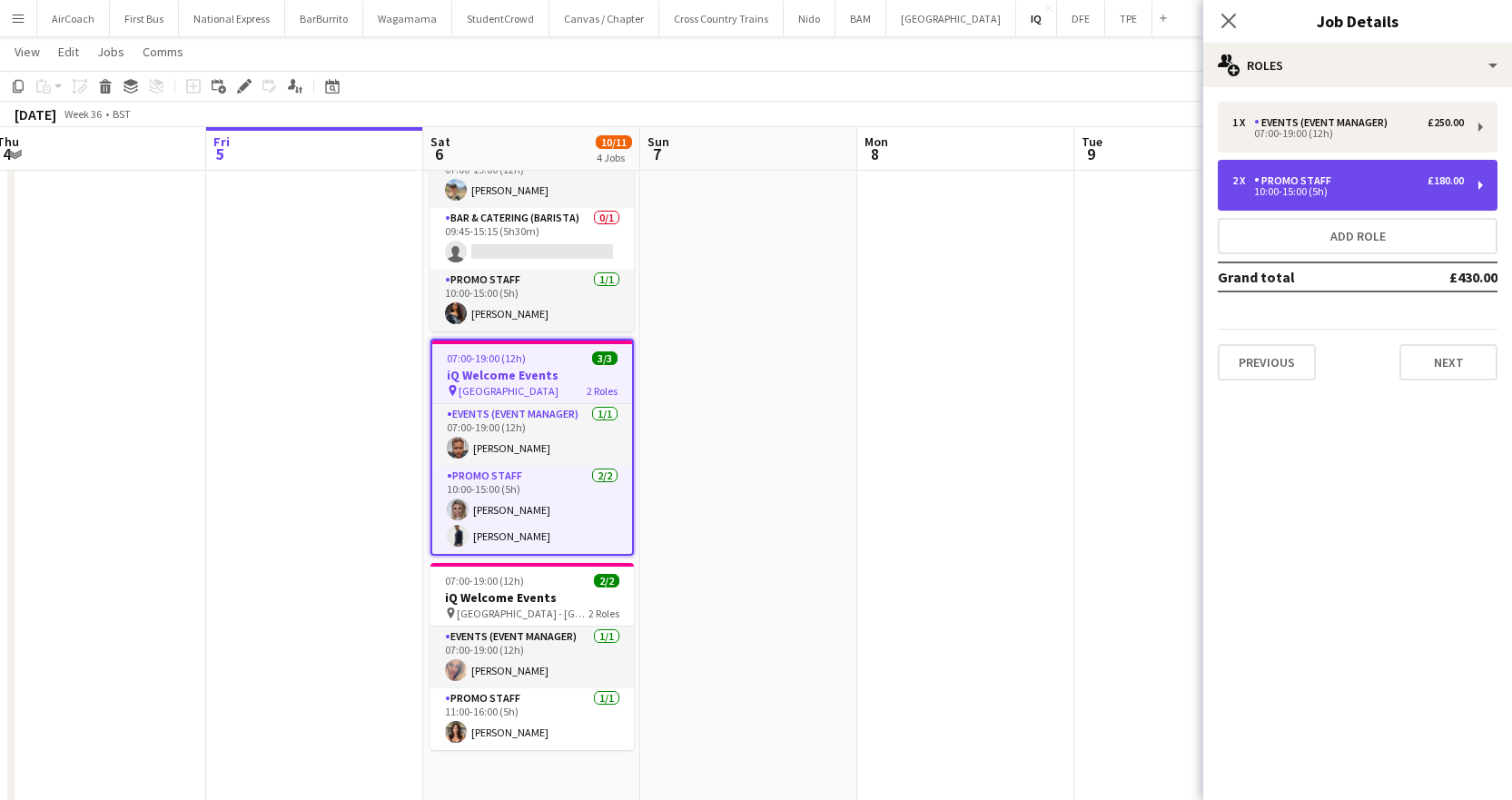
click at [1286, 194] on div "10:00-15:00 (5h)" at bounding box center [1348, 192] width 231 height 9
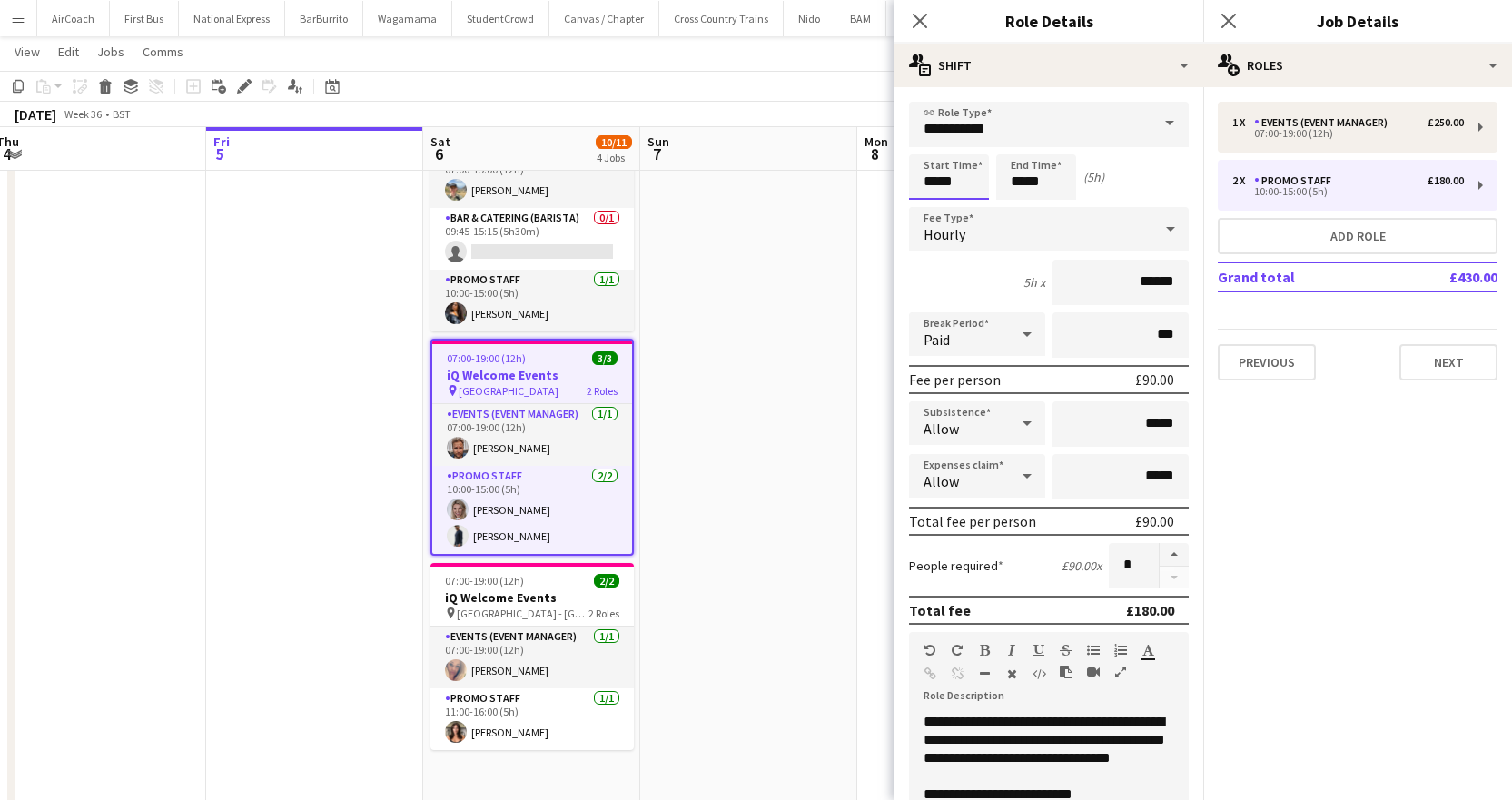
click at [971, 179] on input "*****" at bounding box center [949, 177] width 80 height 45
type input "*****"
click at [934, 147] on div at bounding box center [931, 144] width 36 height 18
click at [1060, 183] on input "*****" at bounding box center [1036, 177] width 80 height 45
type input "*****"
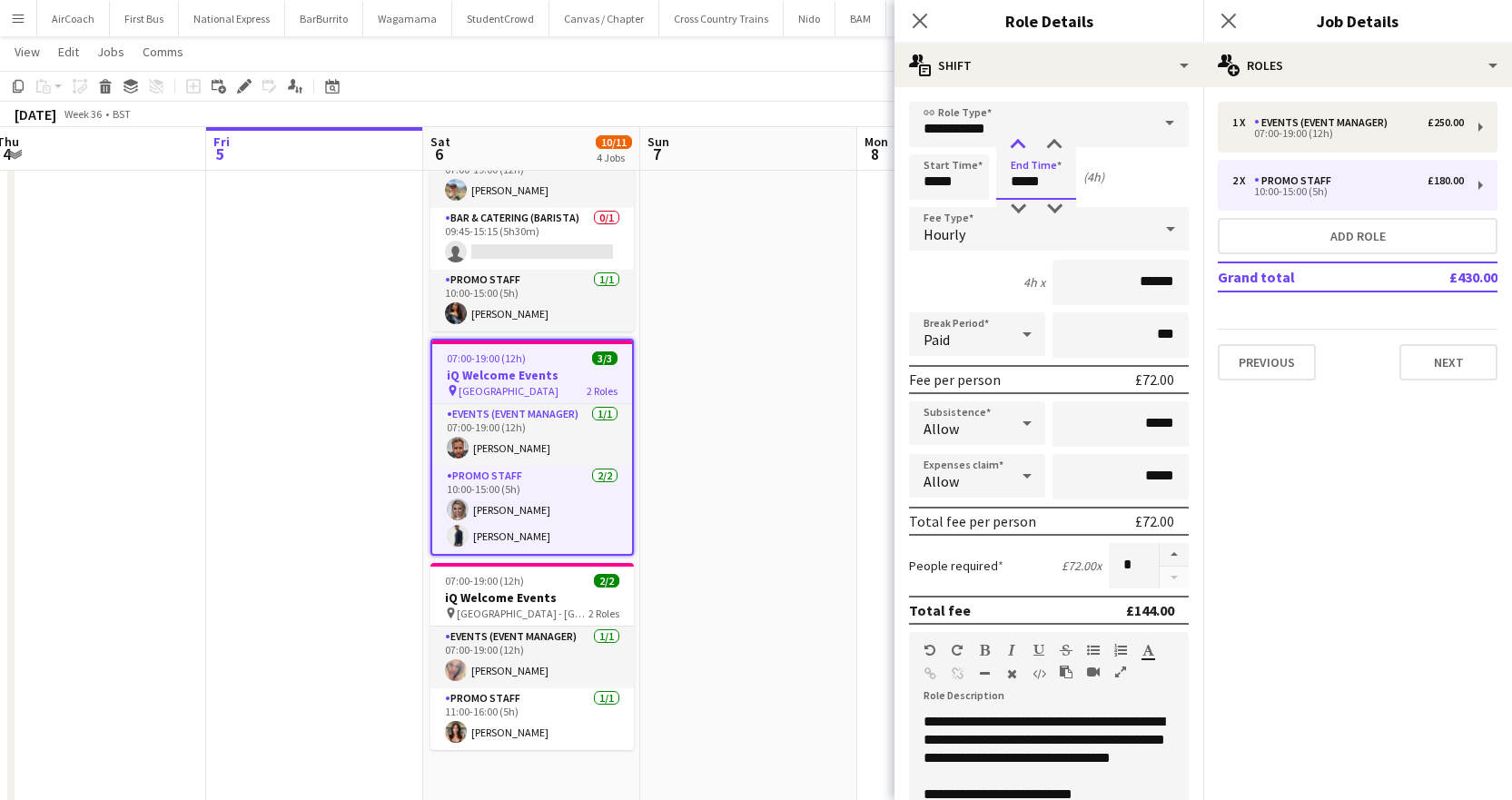
click at [1008, 141] on div at bounding box center [1017, 144] width 36 height 18
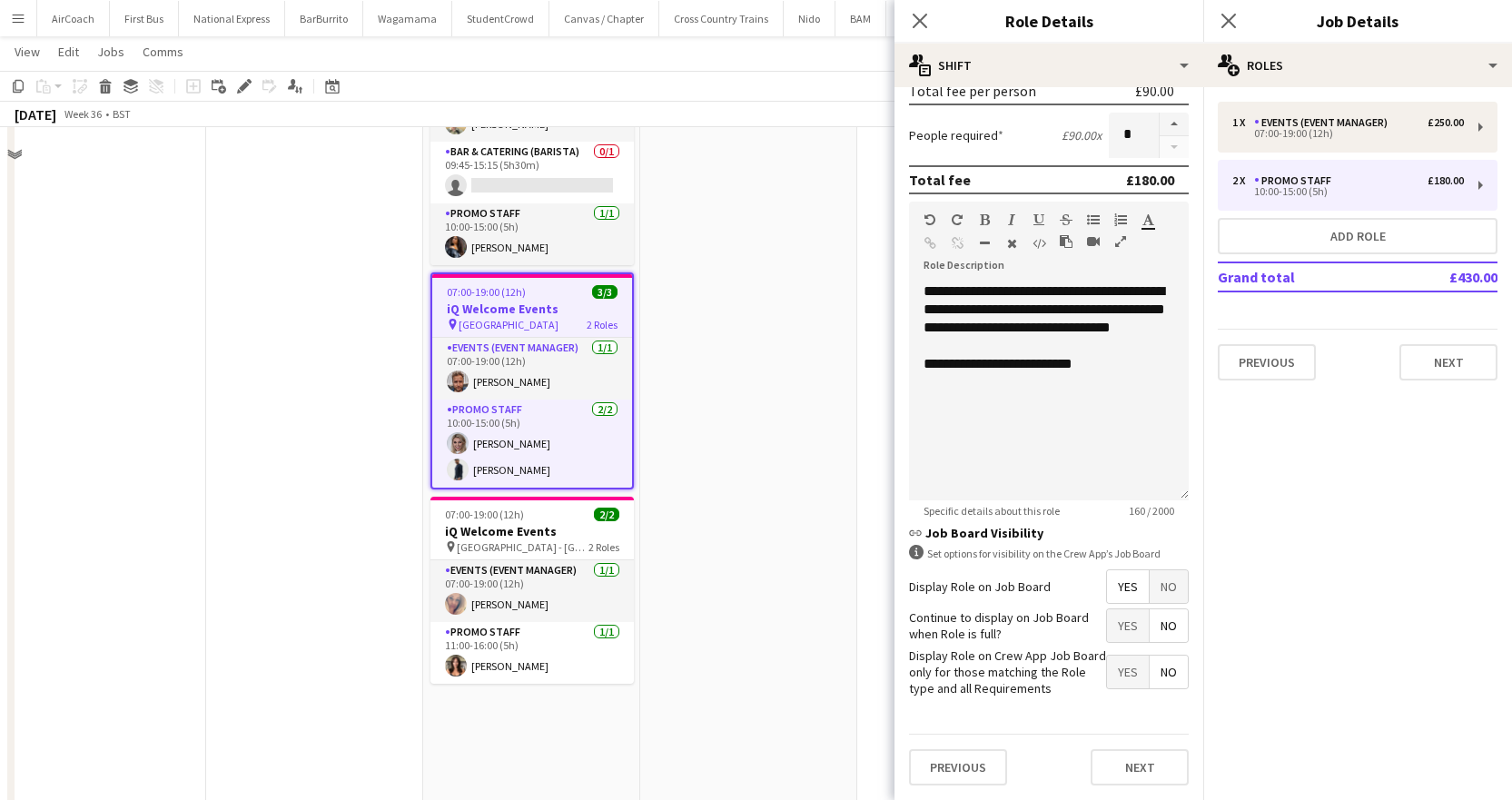
scroll to position [511, 0]
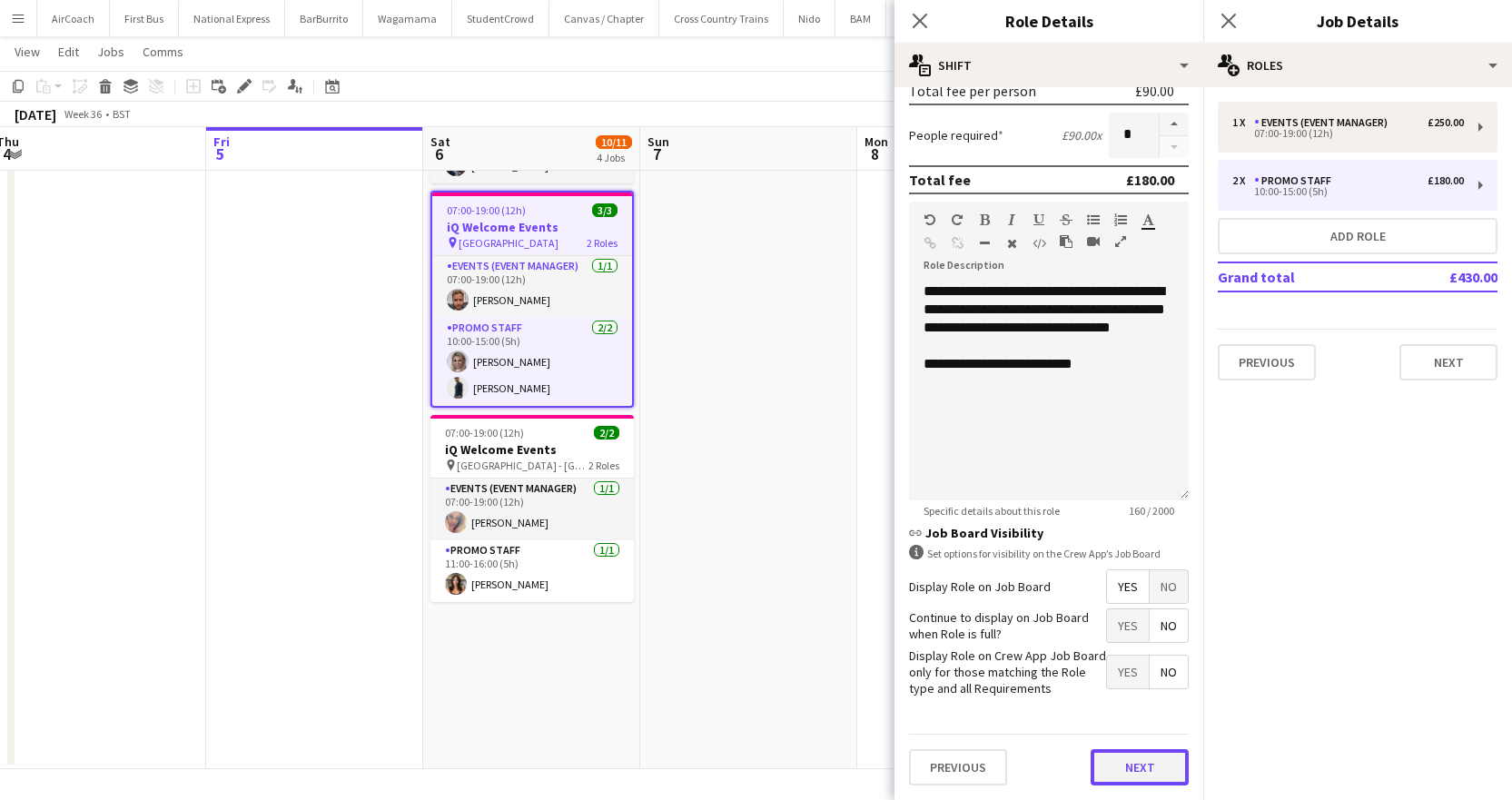
click at [1109, 770] on button "Next" at bounding box center [1140, 767] width 98 height 36
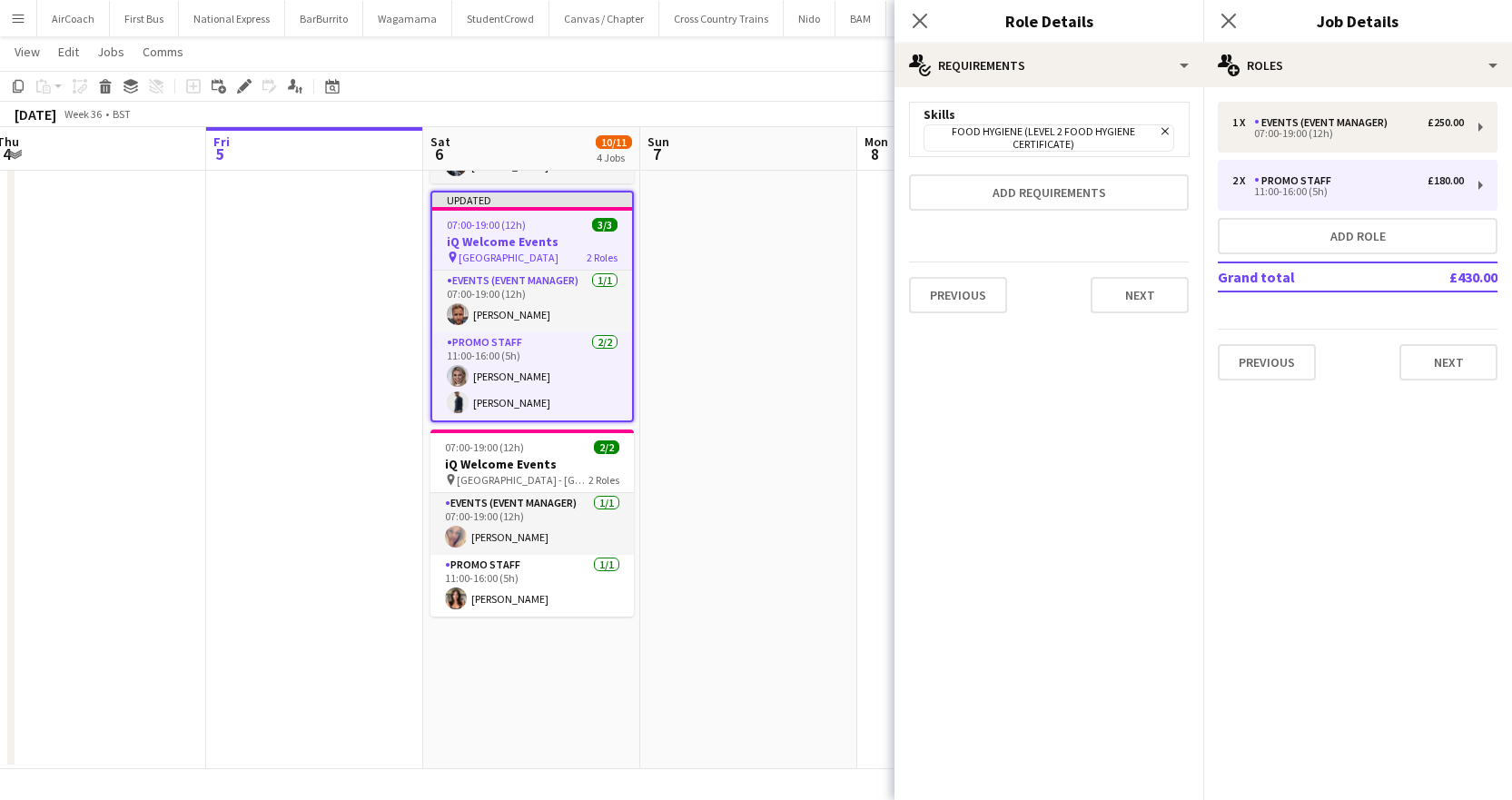
click at [777, 407] on app-date-cell at bounding box center [748, 230] width 217 height 1076
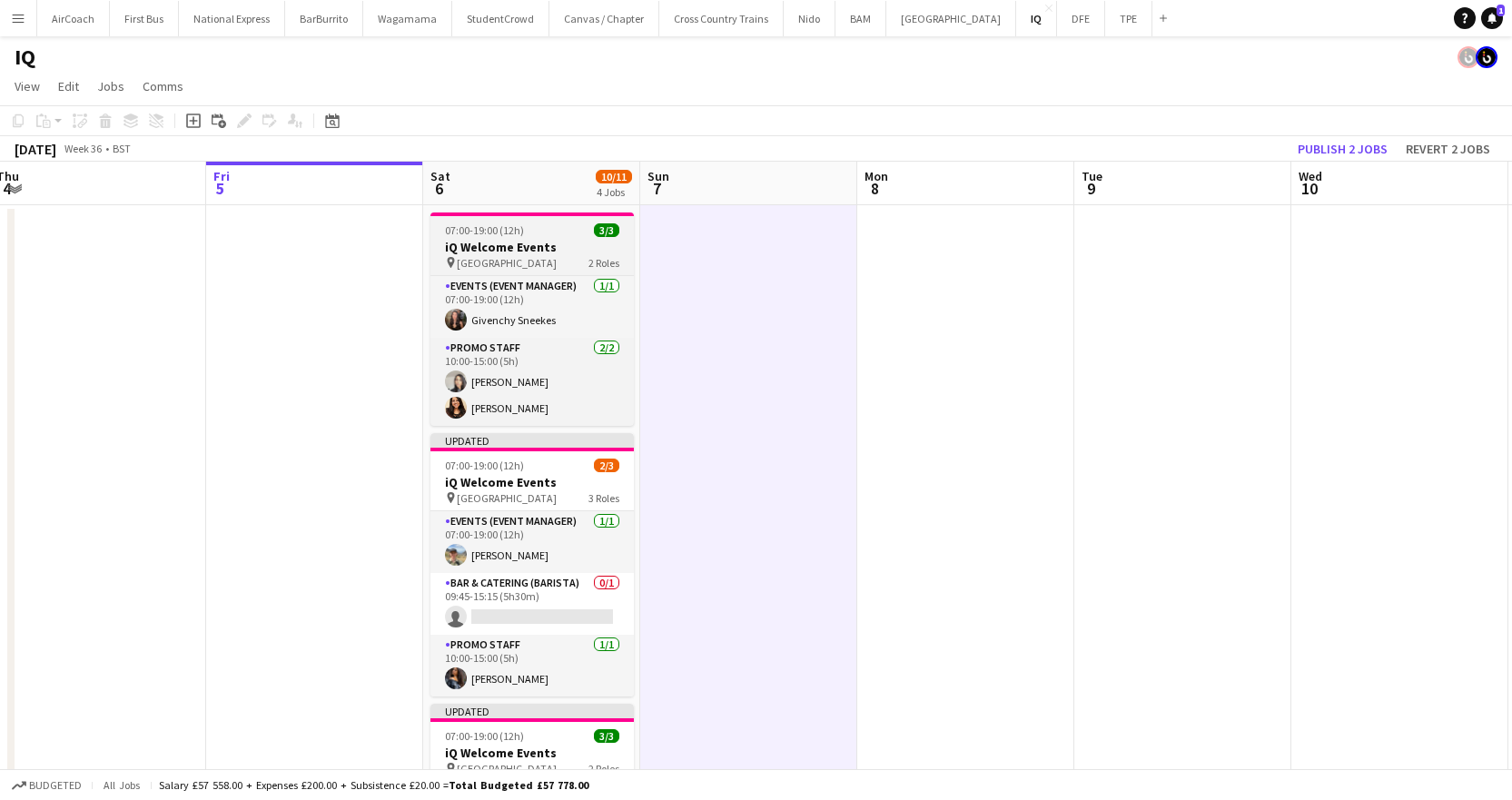
click at [496, 232] on span "07:00-19:00 (12h)" at bounding box center [484, 230] width 79 height 13
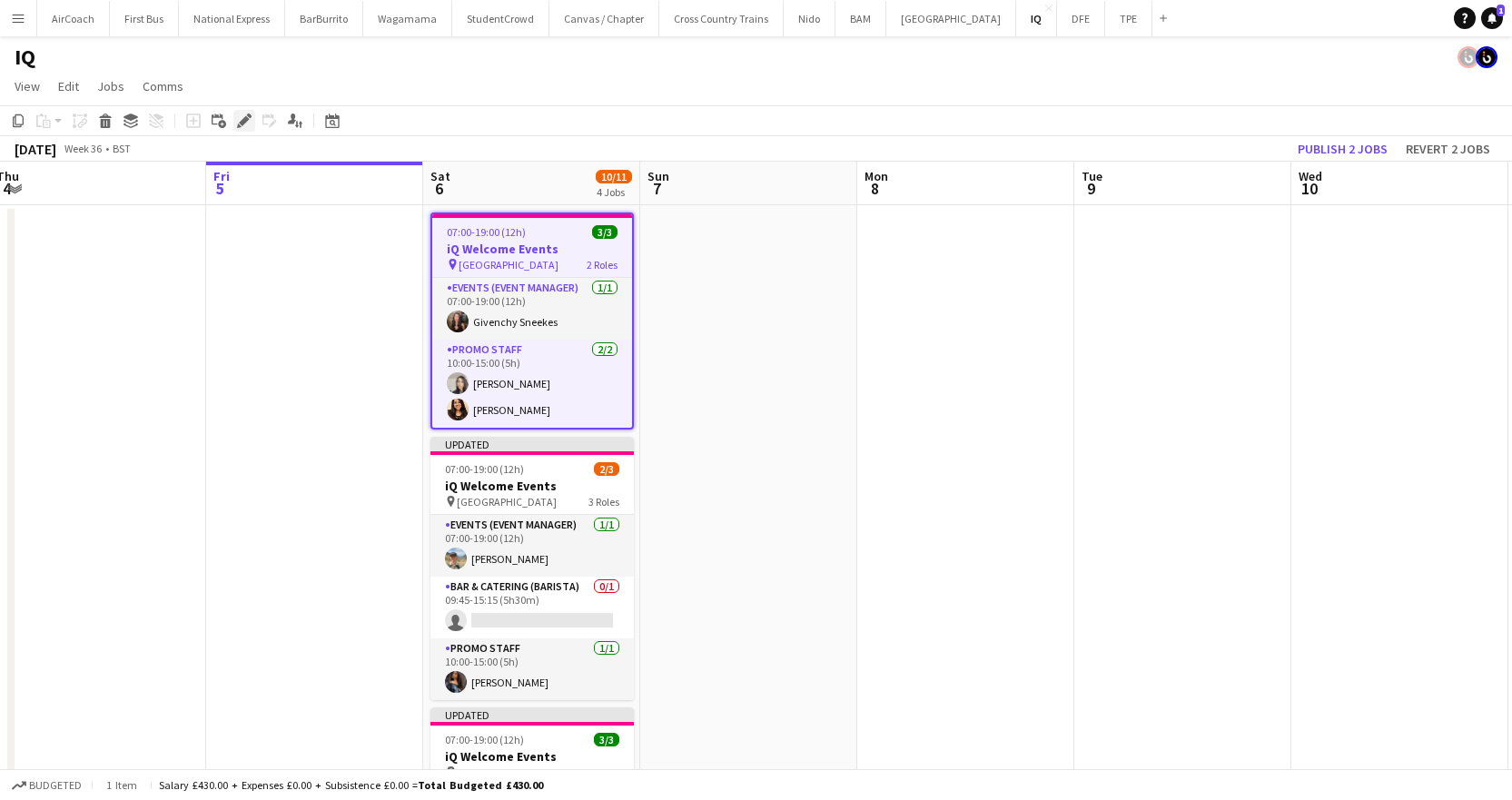
click at [243, 117] on icon "Edit" at bounding box center [244, 120] width 14 height 14
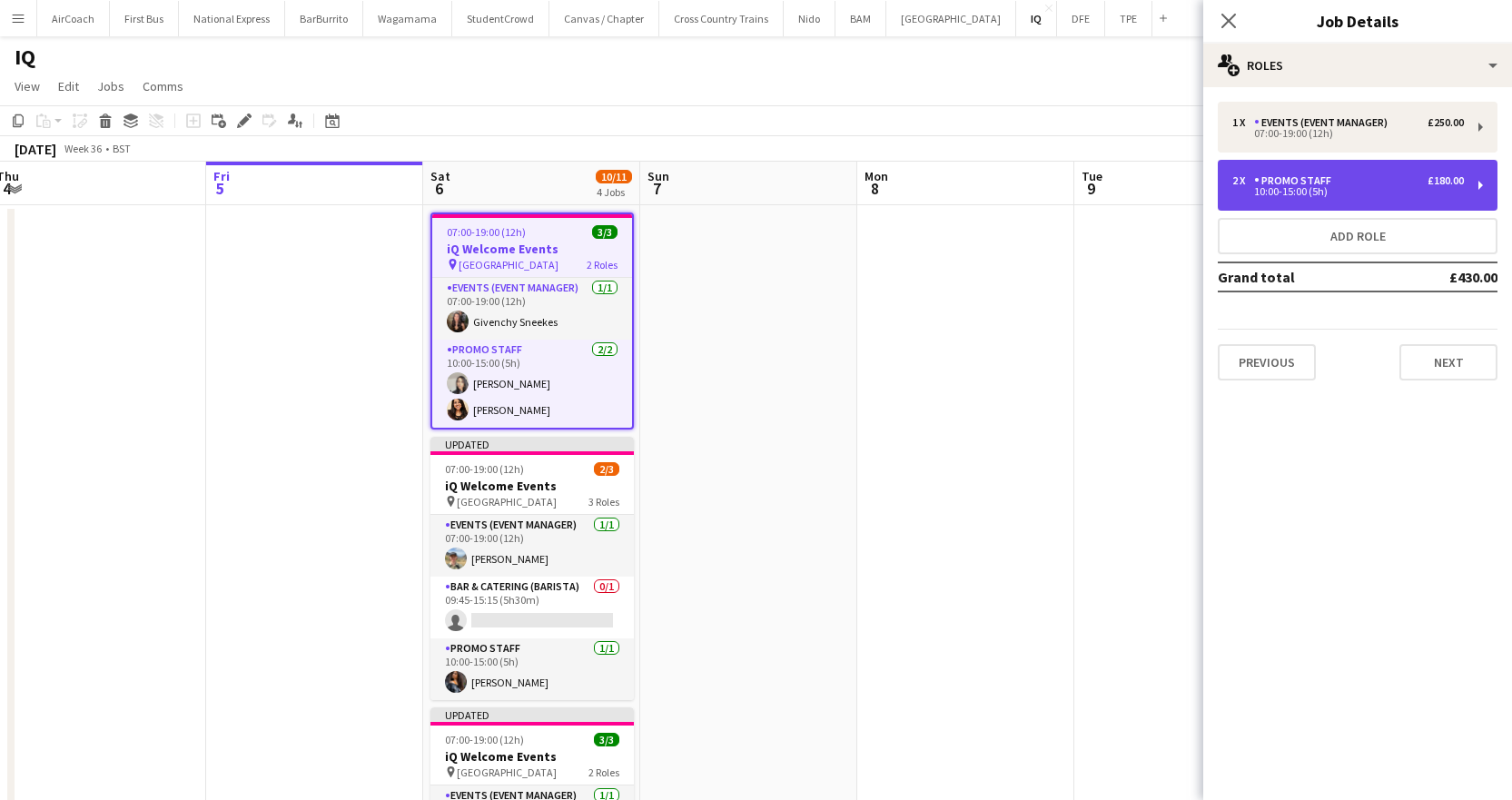
click at [1271, 198] on div "2 x Promo Staff £180.00 10:00-15:00 (5h)" at bounding box center [1357, 185] width 279 height 51
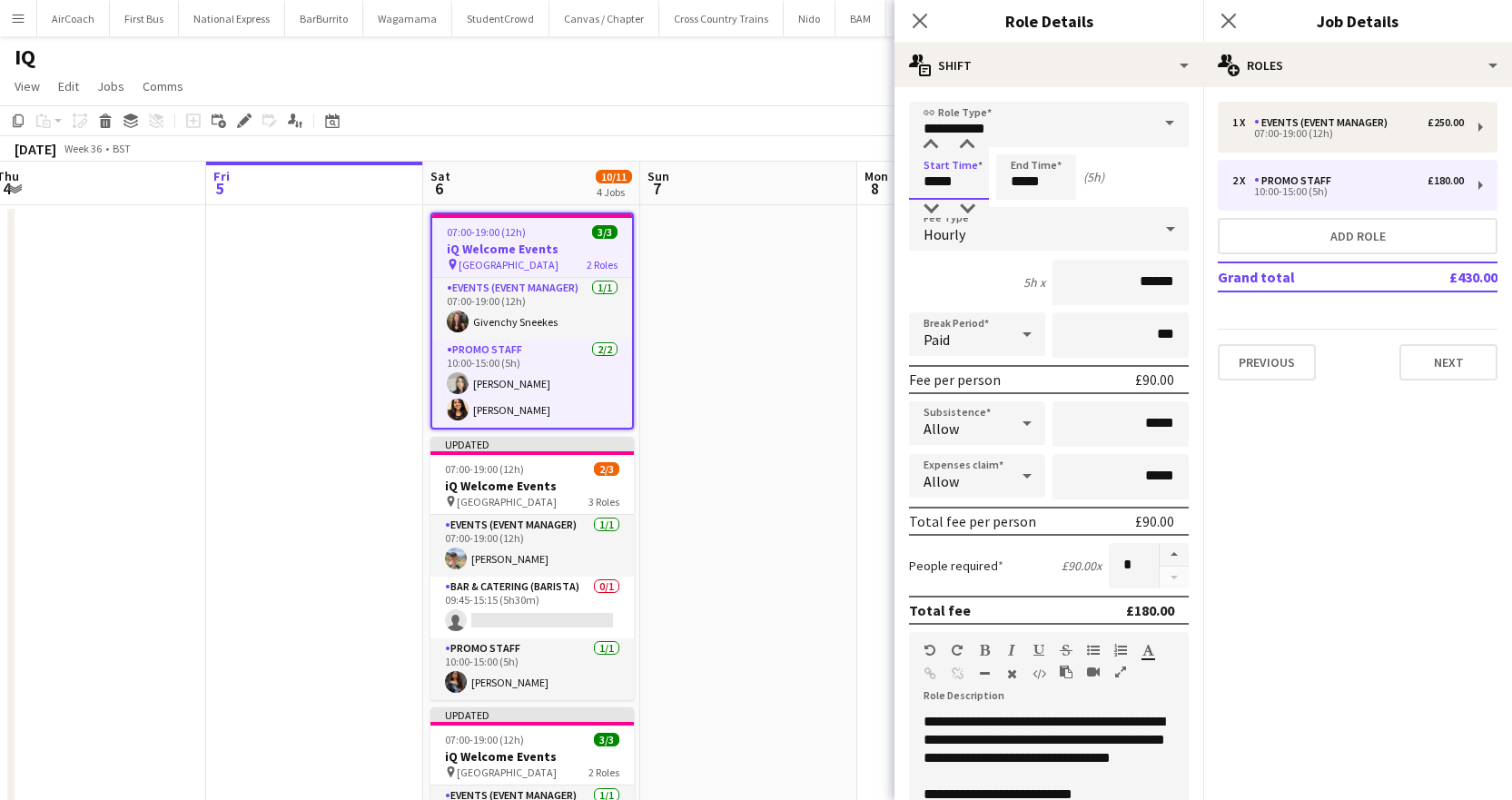
click at [960, 185] on input "*****" at bounding box center [949, 177] width 80 height 45
type input "*****"
click at [924, 146] on div at bounding box center [931, 144] width 36 height 18
click at [1003, 175] on input "*****" at bounding box center [1036, 177] width 80 height 45
type input "*****"
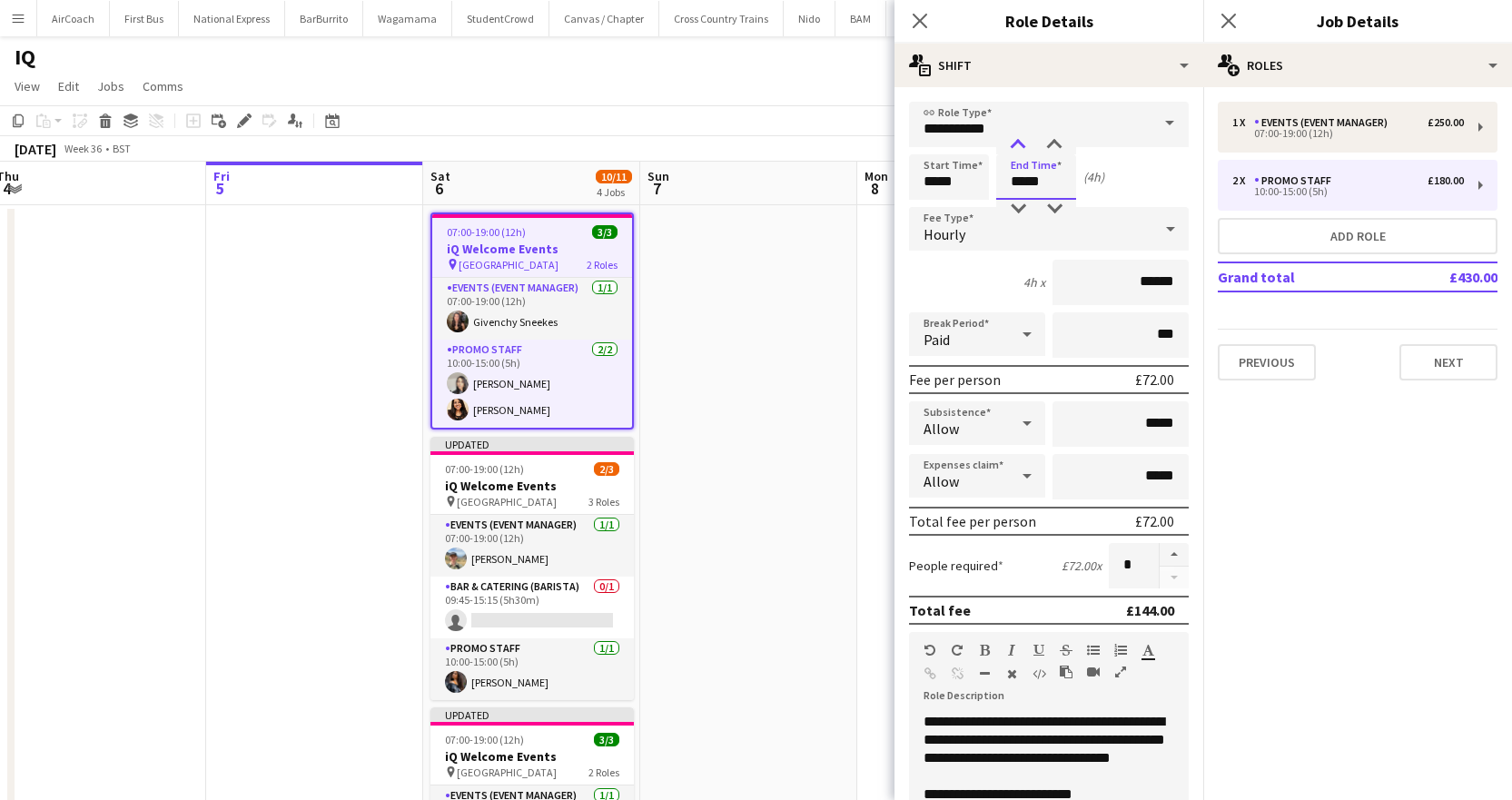
click at [1016, 145] on div at bounding box center [1017, 144] width 36 height 18
click at [879, 286] on app-date-cell at bounding box center [966, 742] width 217 height 1076
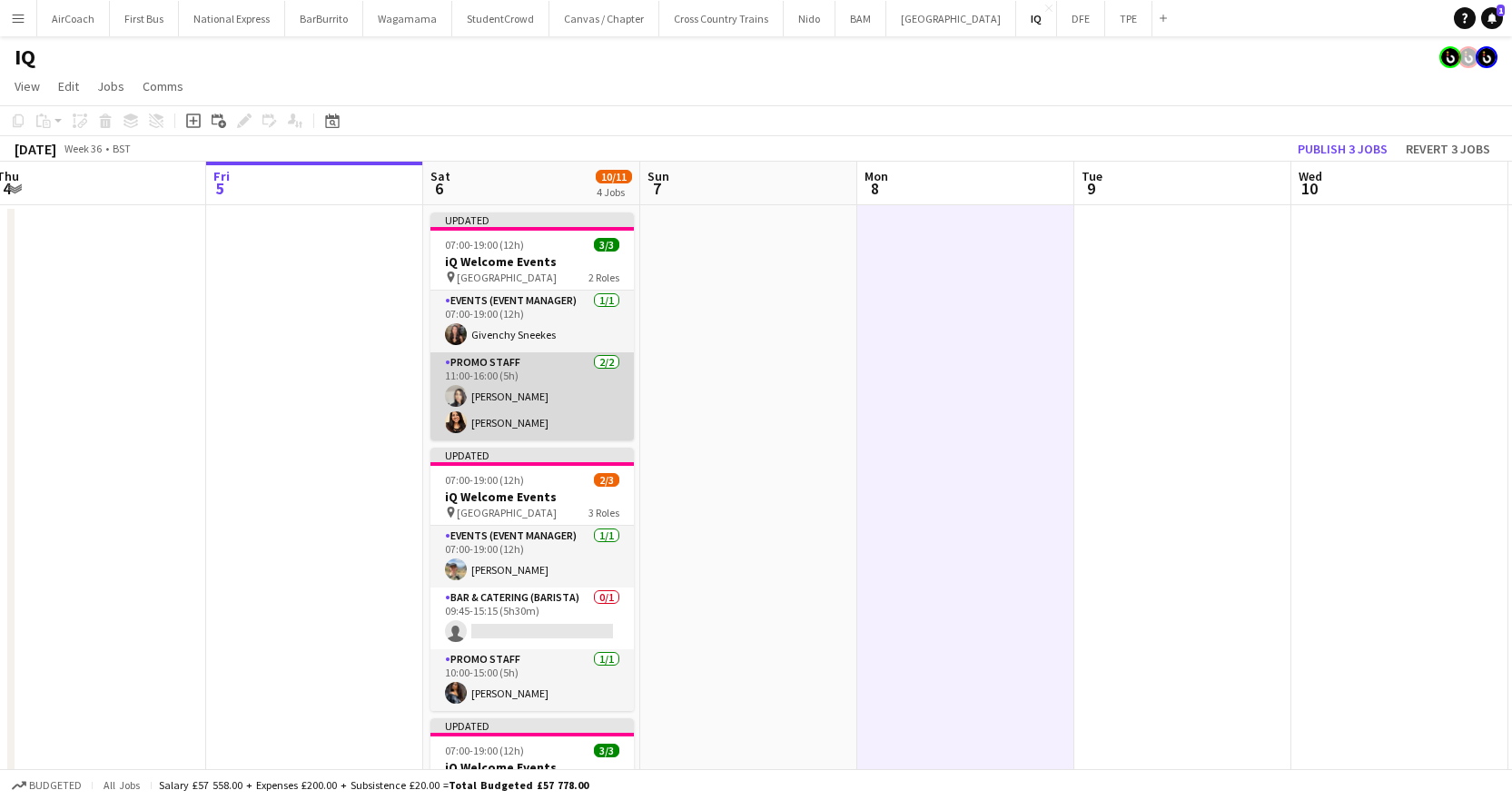
click at [470, 432] on app-card-role "Promo Staff [DATE] 11:00-16:00 (5h) [PERSON_NAME] [PERSON_NAME]" at bounding box center [532, 395] width 204 height 88
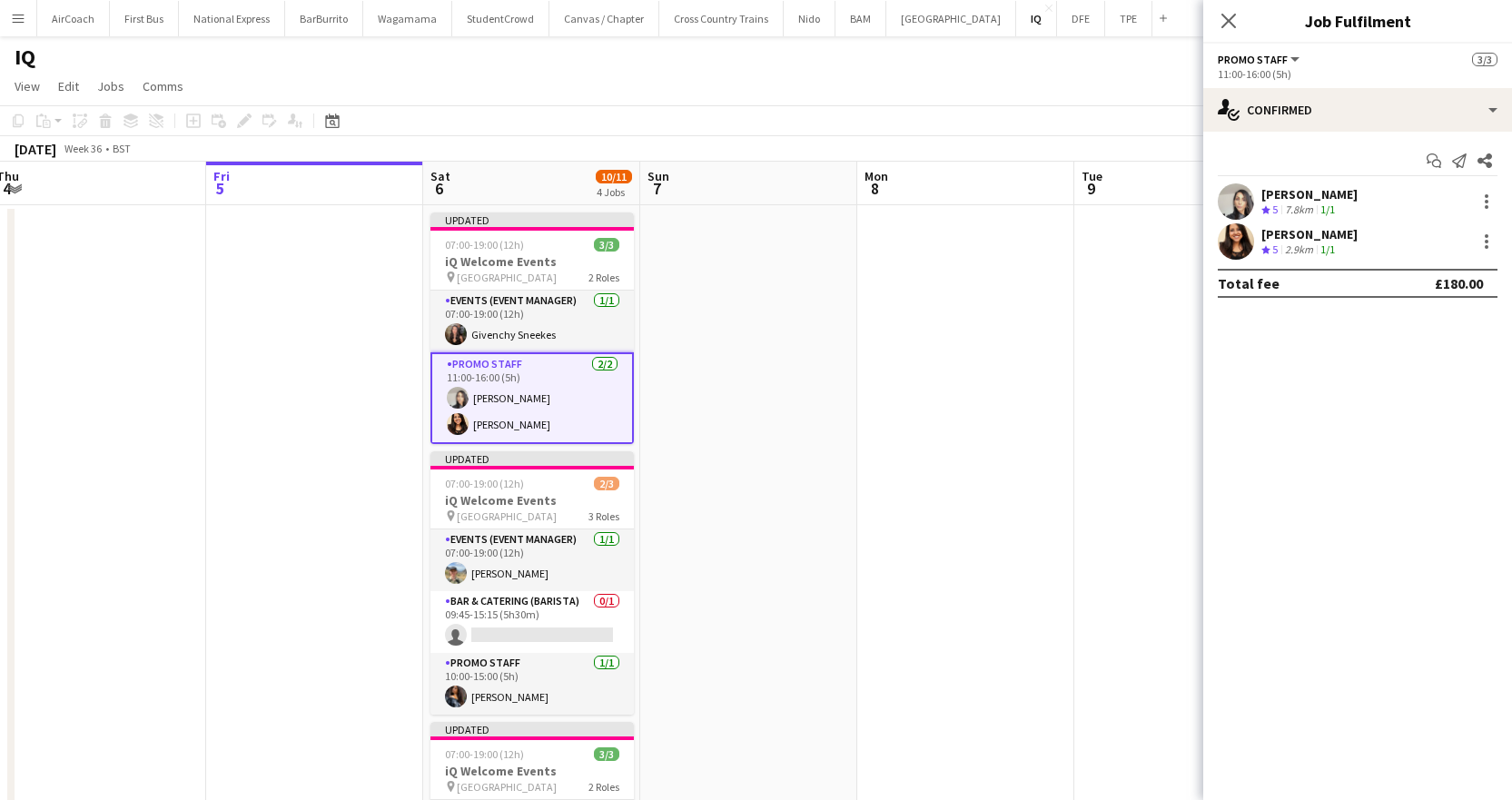
click at [1273, 239] on div "[PERSON_NAME]" at bounding box center [1309, 234] width 96 height 16
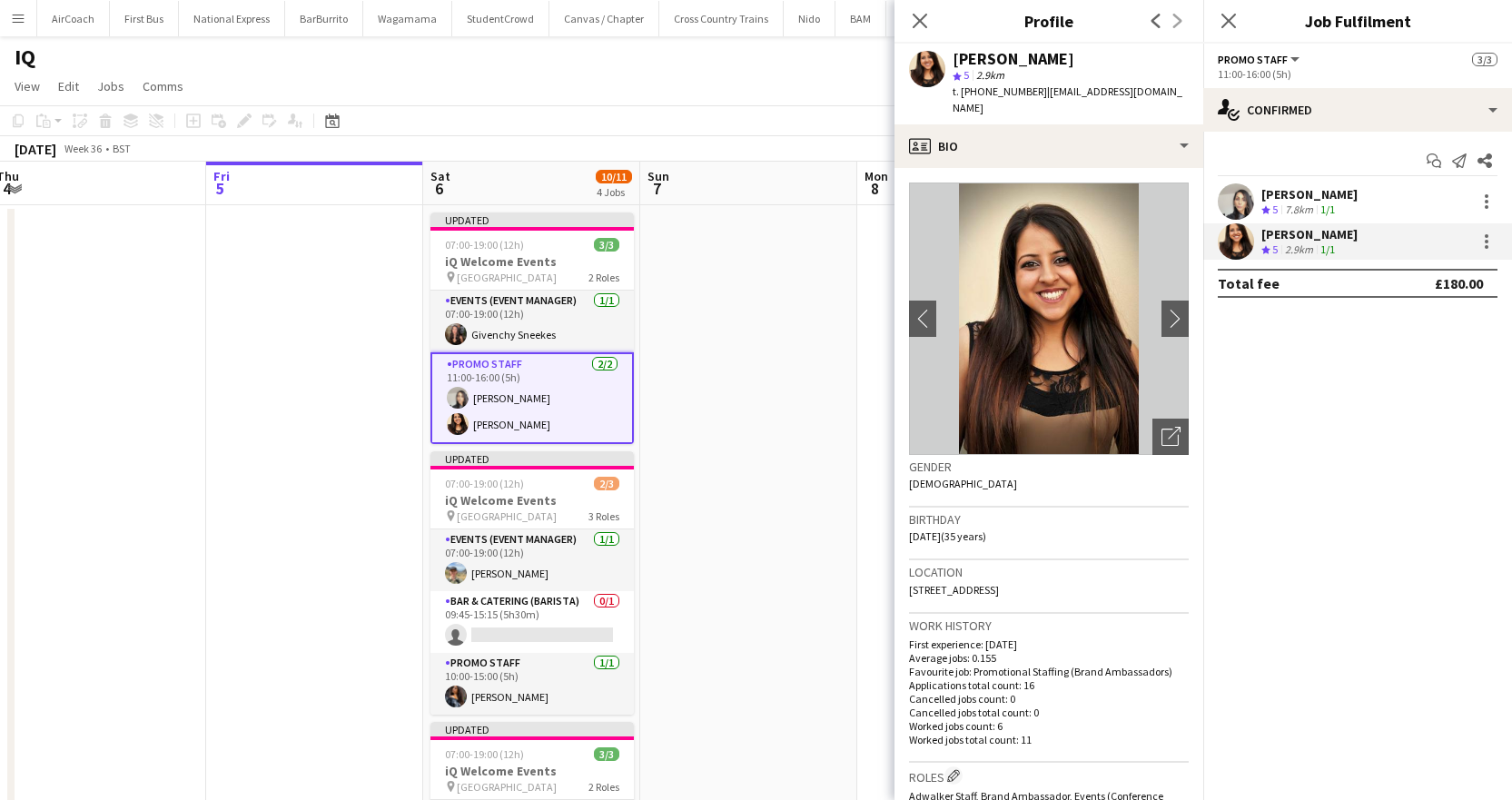
click at [1026, 89] on span "t. [PHONE_NUMBER]" at bounding box center [1000, 91] width 94 height 13
click at [1225, 19] on icon "Close pop-in" at bounding box center [1228, 20] width 14 height 14
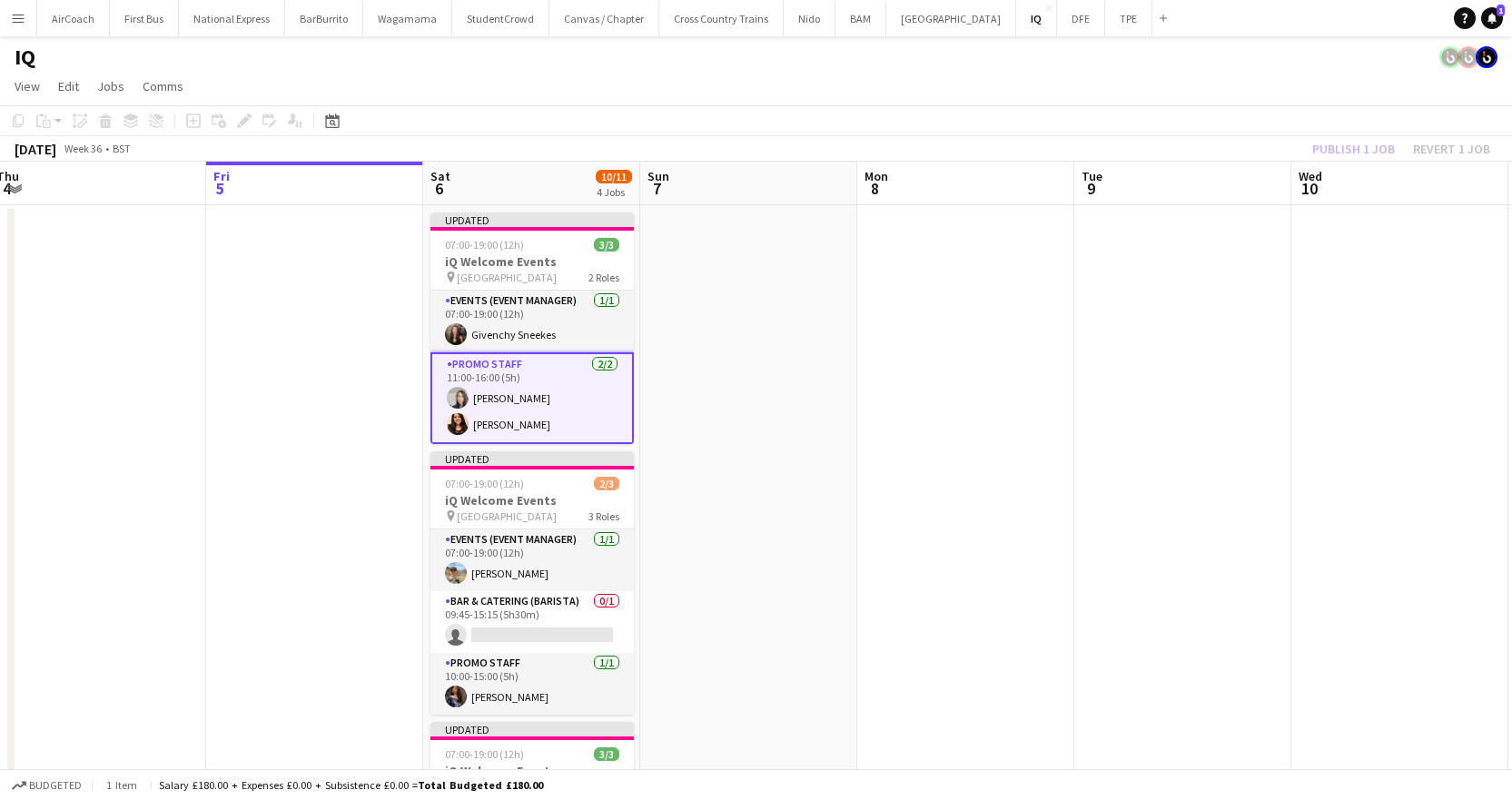
click at [484, 208] on app-date-cell "Updated 07:00-19:00 (12h) 3/3 iQ Welcome Events pin Birmingham 2 Roles Events (…" at bounding box center [531, 742] width 217 height 1076
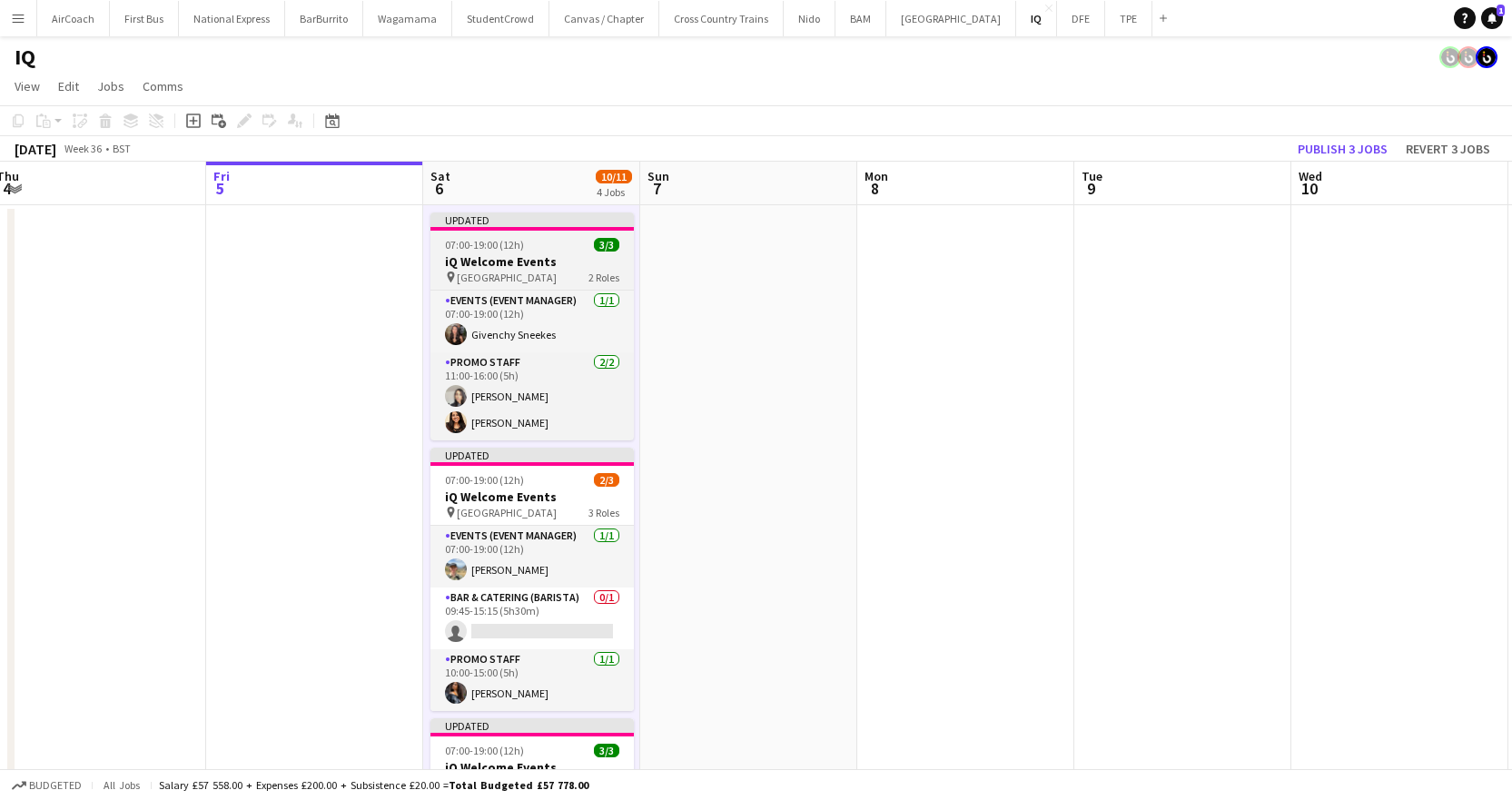
click at [553, 222] on div "Updated" at bounding box center [532, 219] width 204 height 14
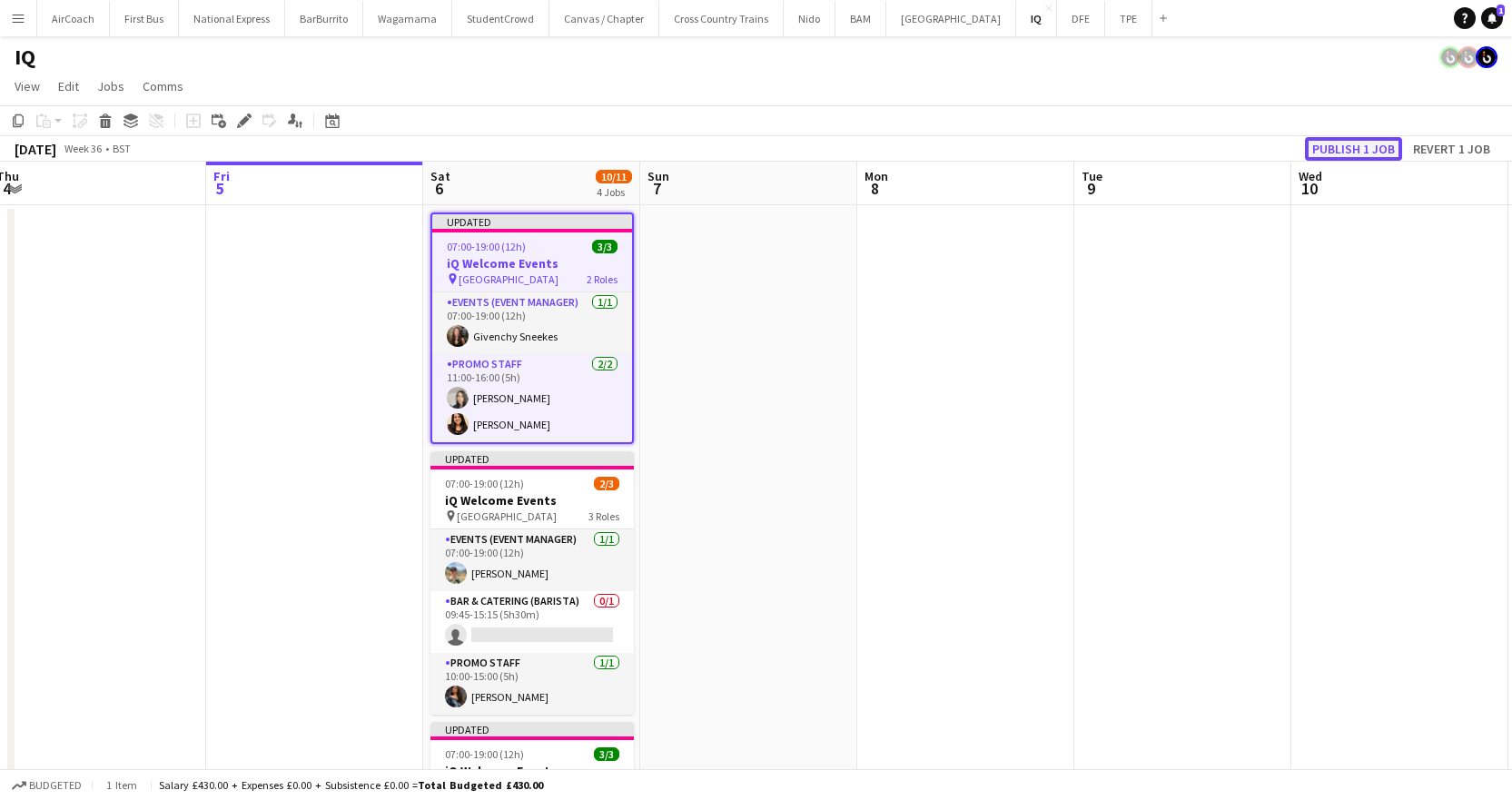
click at [1361, 155] on button "Publish 1 job" at bounding box center [1353, 148] width 97 height 24
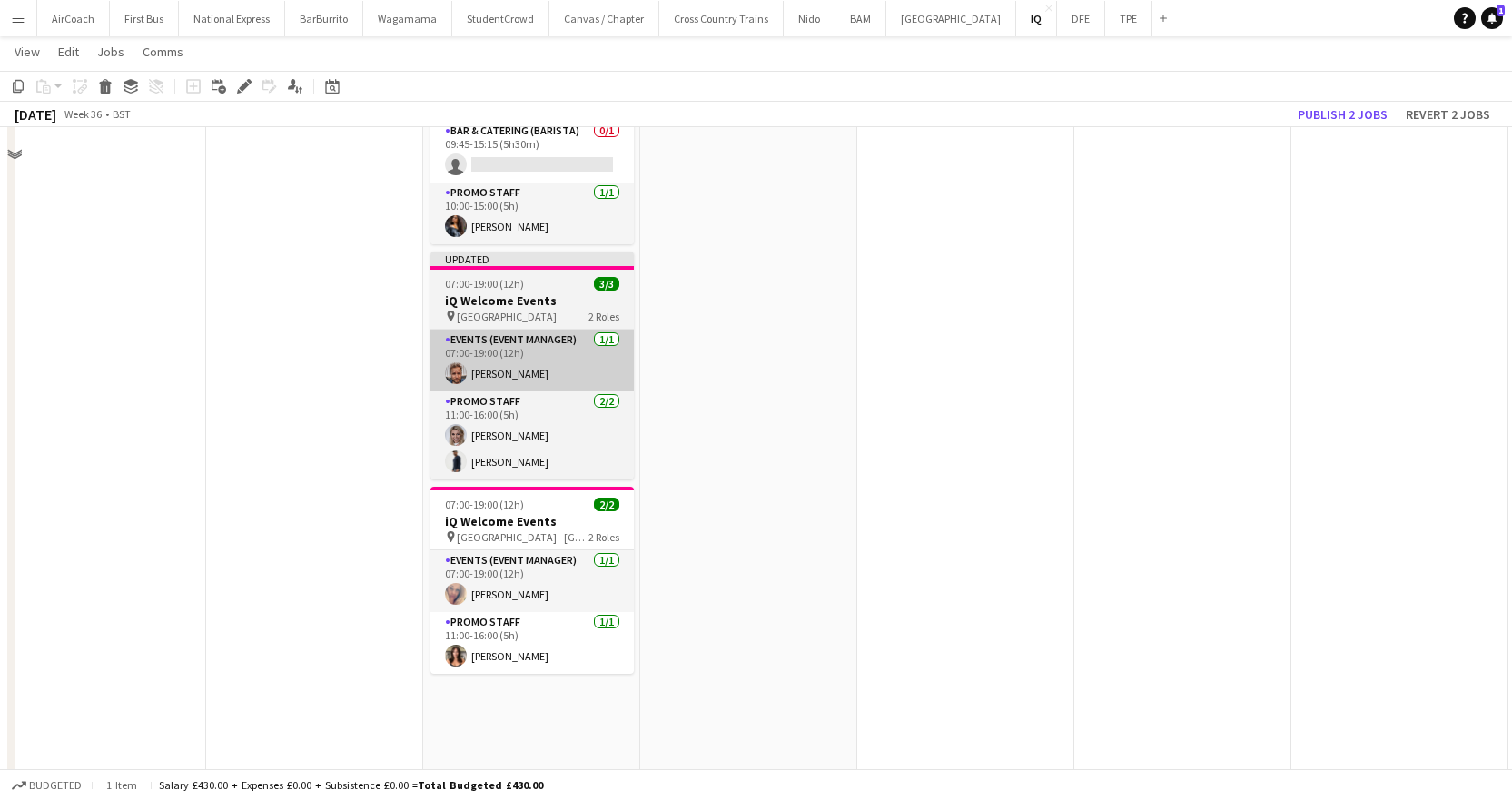
scroll to position [181, 0]
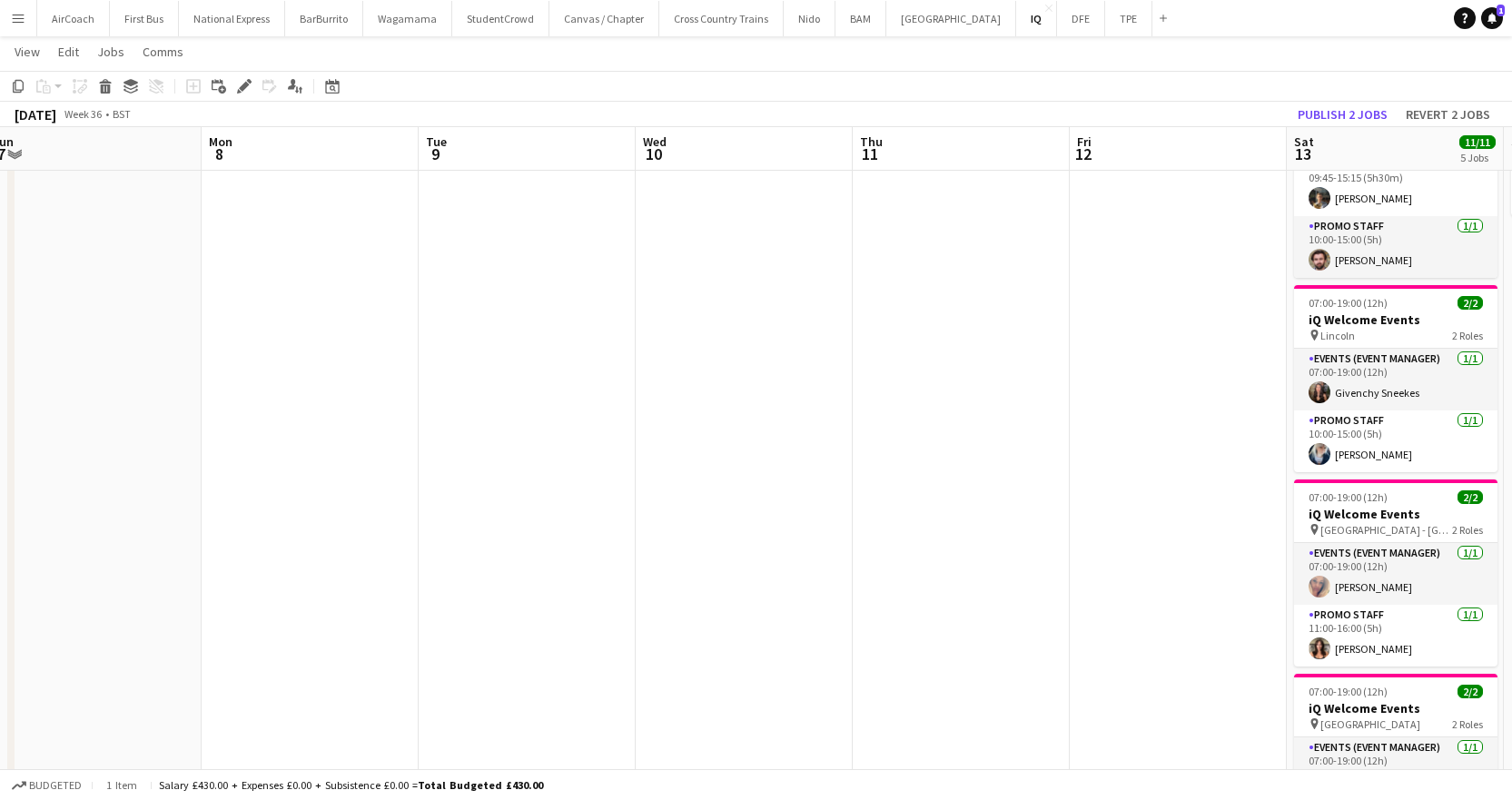
drag, startPoint x: 678, startPoint y: 373, endPoint x: 227, endPoint y: 409, distance: 452.4
click at [130, 408] on app-calendar-viewport "Thu 4 Fri 5 Sat 6 10/11 4 Jobs Sun 7 Mon 8 Tue 9 Wed 10 Thu 11 Fri 12 Sat 13 11…" at bounding box center [756, 494] width 1512 height 1209
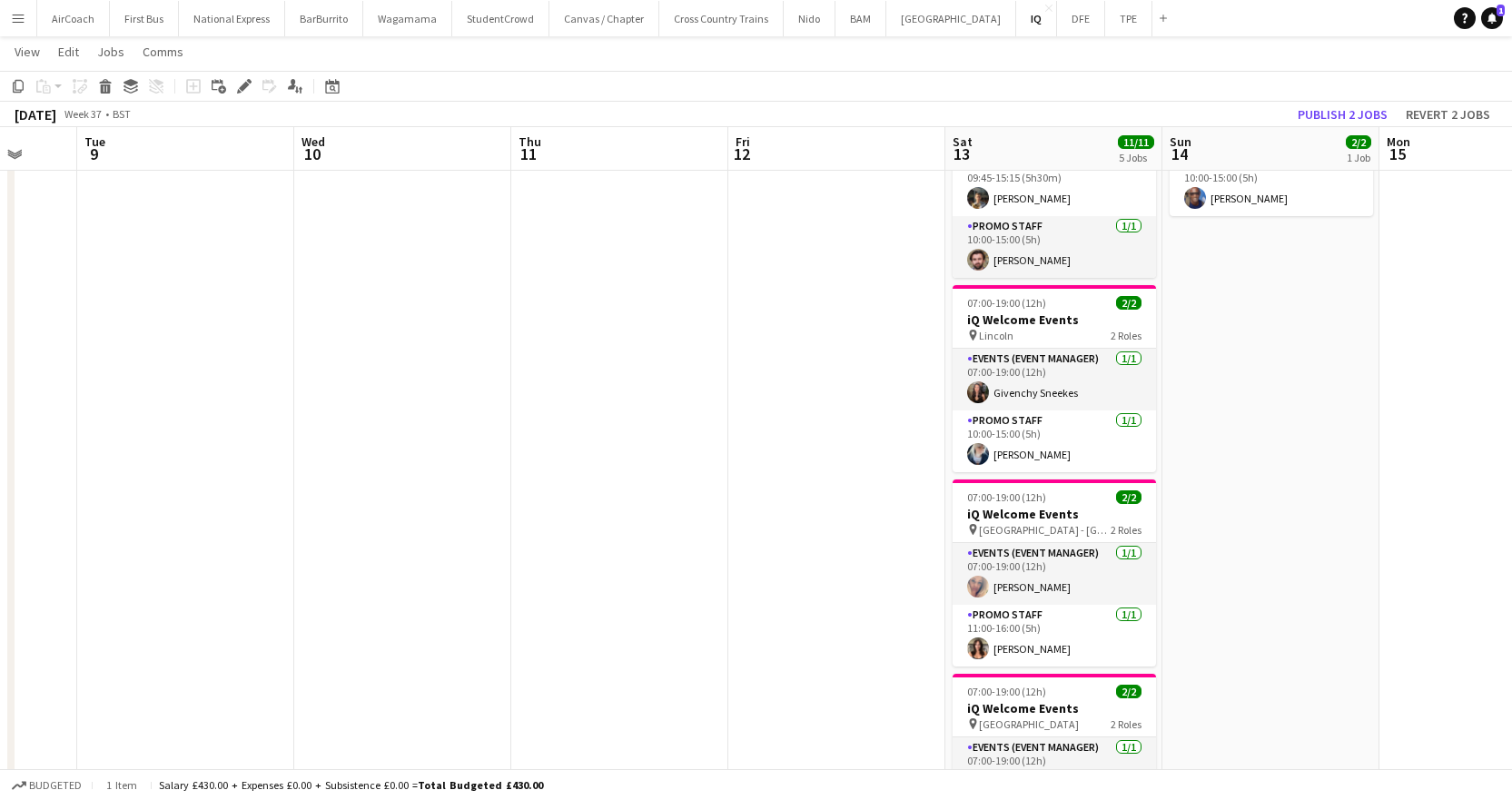
drag, startPoint x: 810, startPoint y: 412, endPoint x: 676, endPoint y: 425, distance: 134.6
click at [679, 415] on app-calendar-viewport "Sat 6 10/11 4 Jobs Sun 7 Mon 8 Tue 9 Wed 10 Thu 11 Fri 12 Sat 13 11/11 5 Jobs S…" at bounding box center [756, 494] width 1512 height 1209
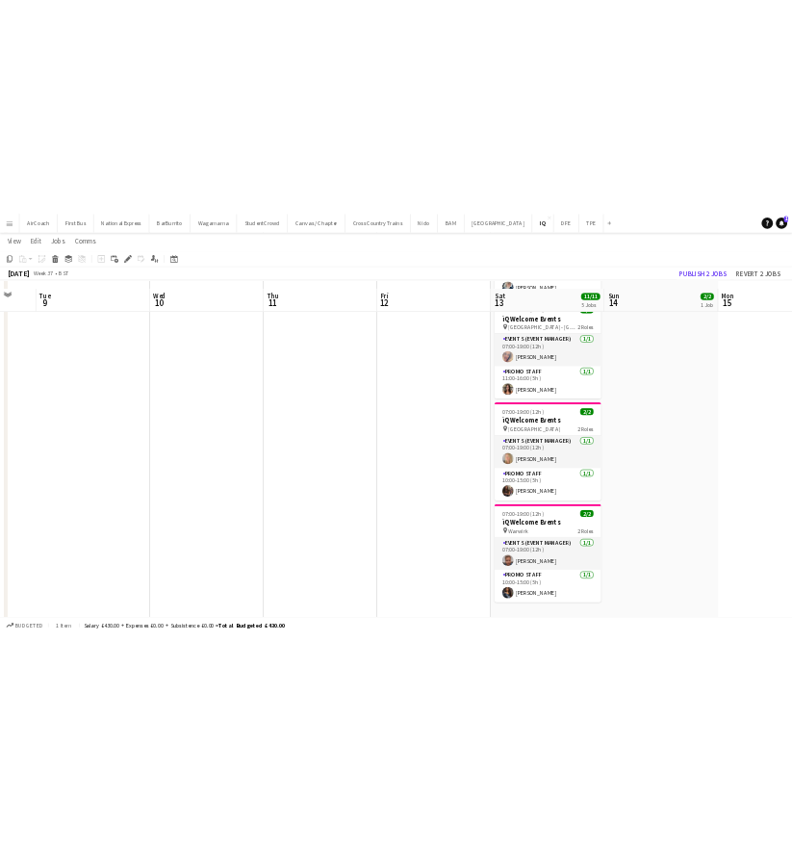
scroll to position [542, 0]
